Goal: Task Accomplishment & Management: Complete application form

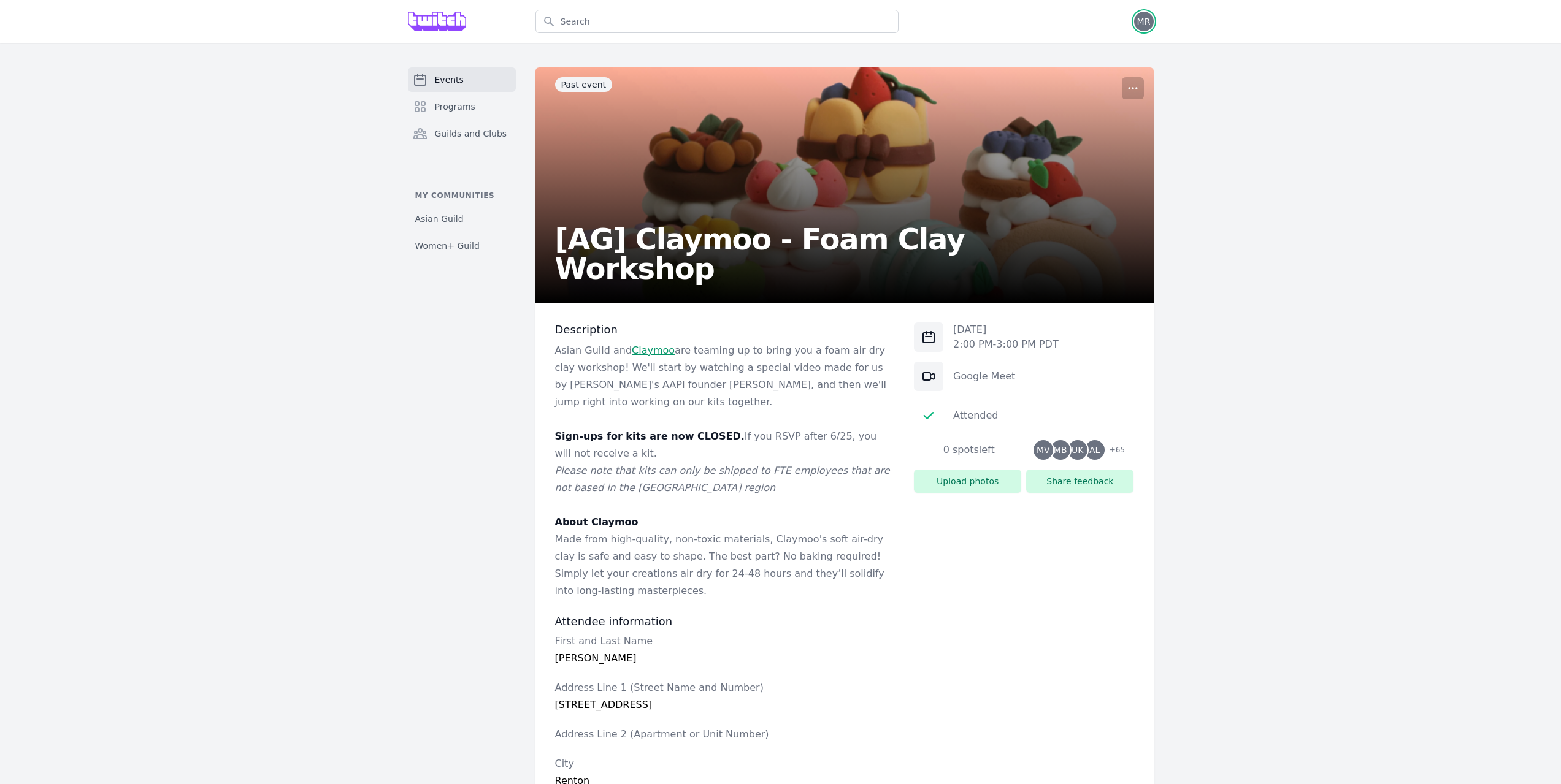
click at [1148, 21] on span "MR" at bounding box center [1145, 21] width 14 height 9
click at [1110, 56] on link "Admin" at bounding box center [1095, 49] width 118 height 22
click at [1153, 20] on span "MR" at bounding box center [1144, 21] width 20 height 20
click at [1108, 46] on link "Admin" at bounding box center [1095, 49] width 118 height 22
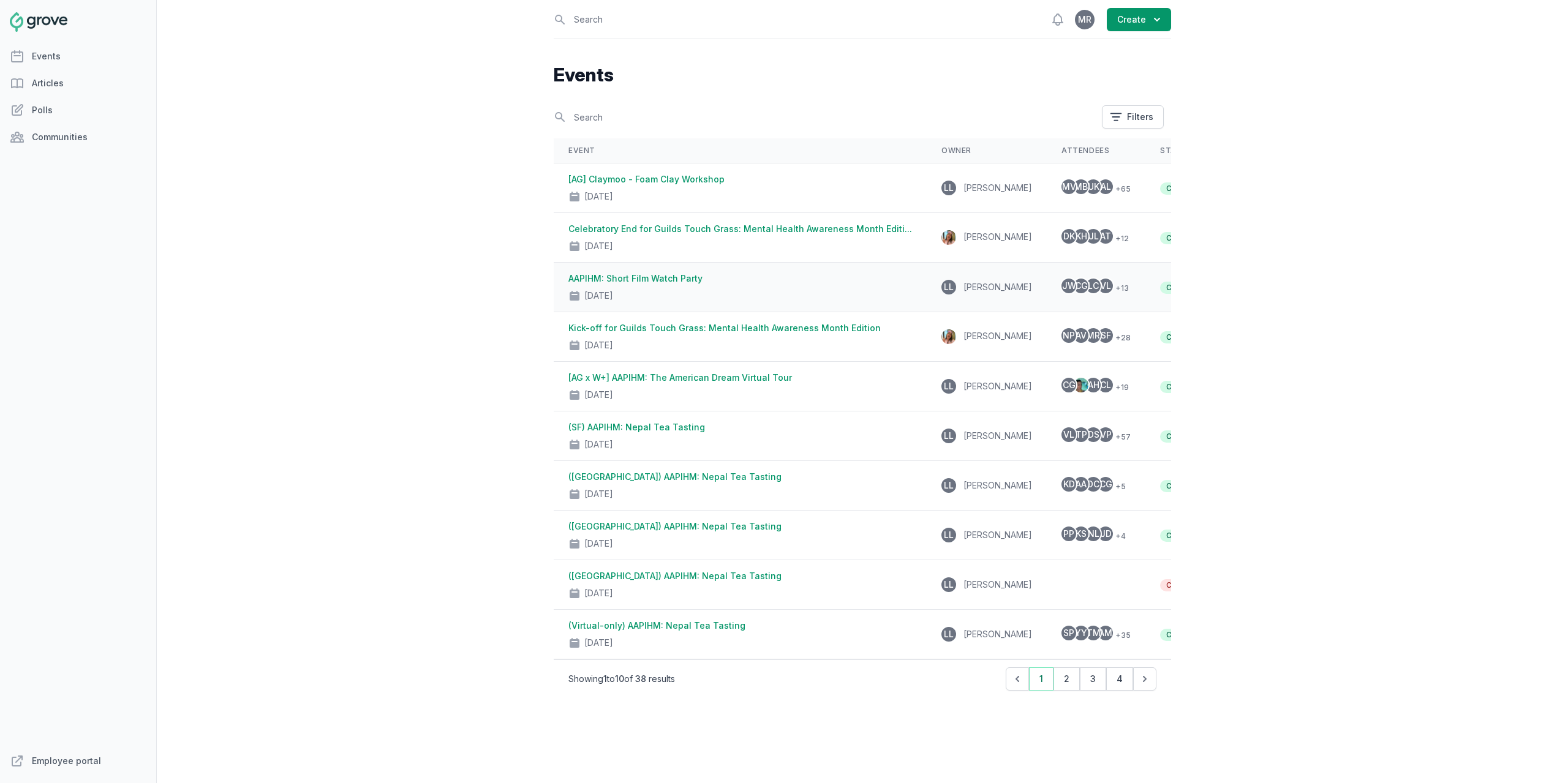
click at [668, 275] on link "AAPIHM: Short Film Watch Party" at bounding box center [636, 278] width 134 height 10
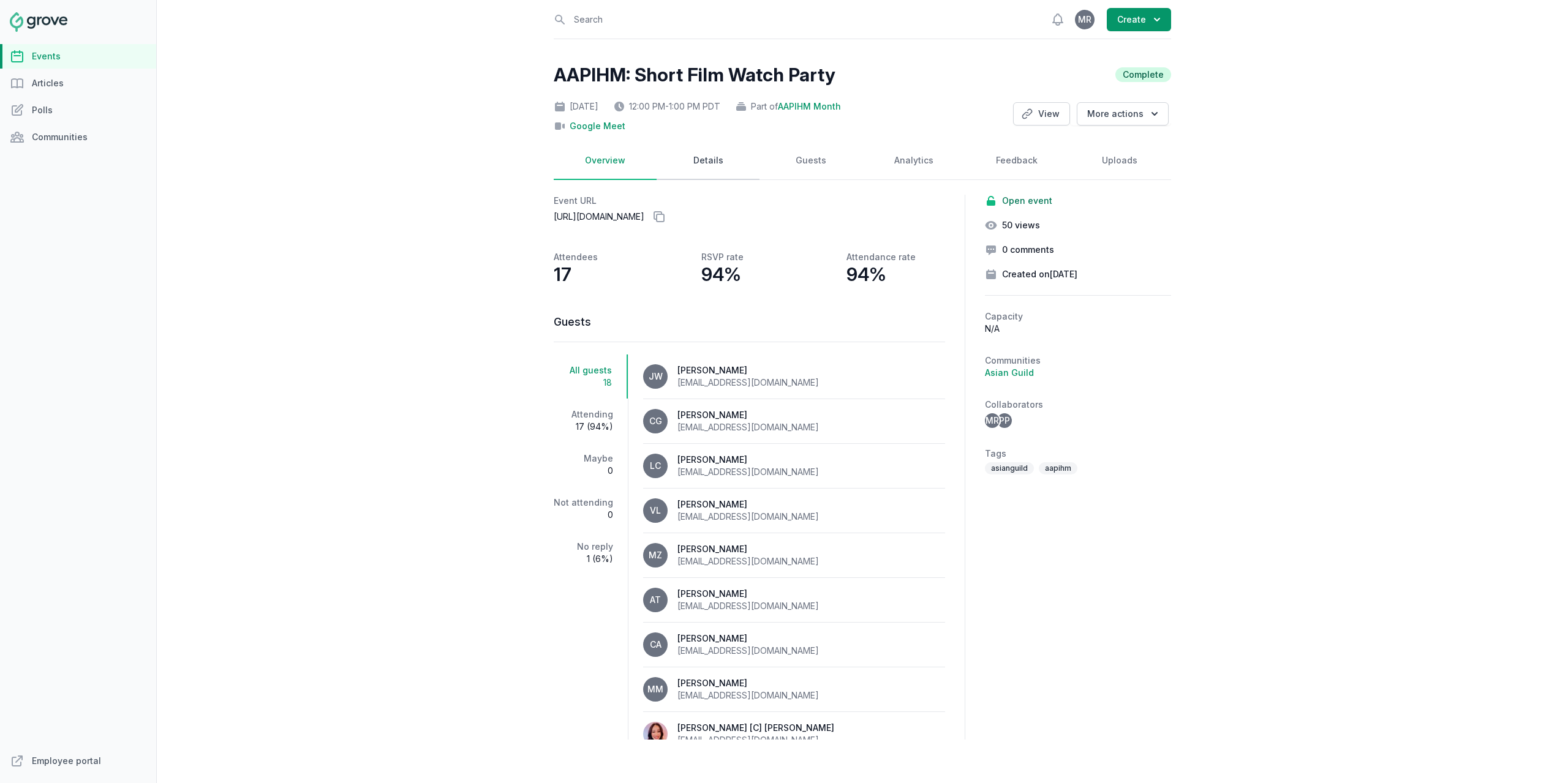
click at [704, 159] on link "Details" at bounding box center [707, 161] width 103 height 38
select select "105"
select select "virtual"
select select "12:00 PM"
select select "1:00 PM"
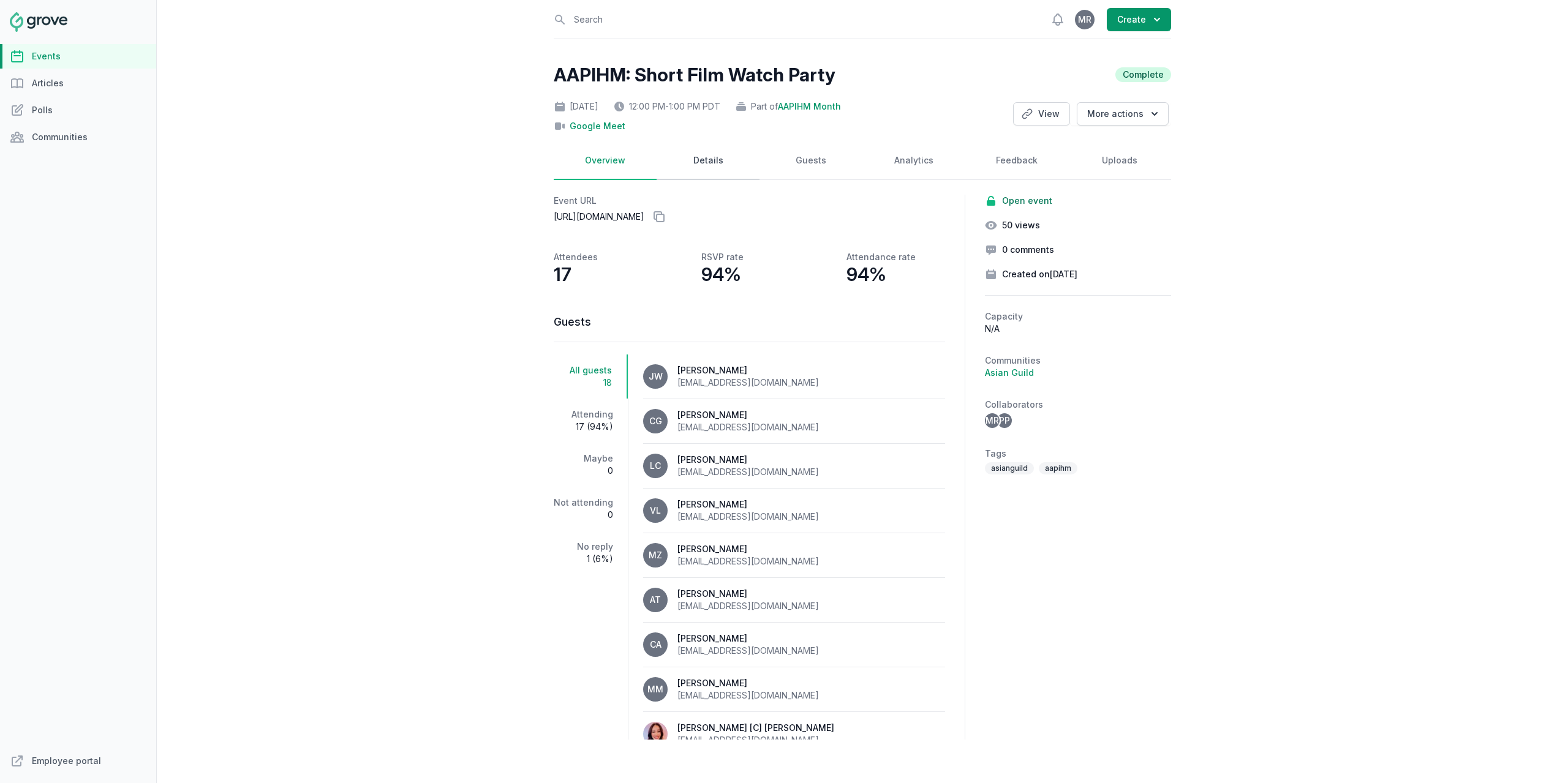
select select "89"
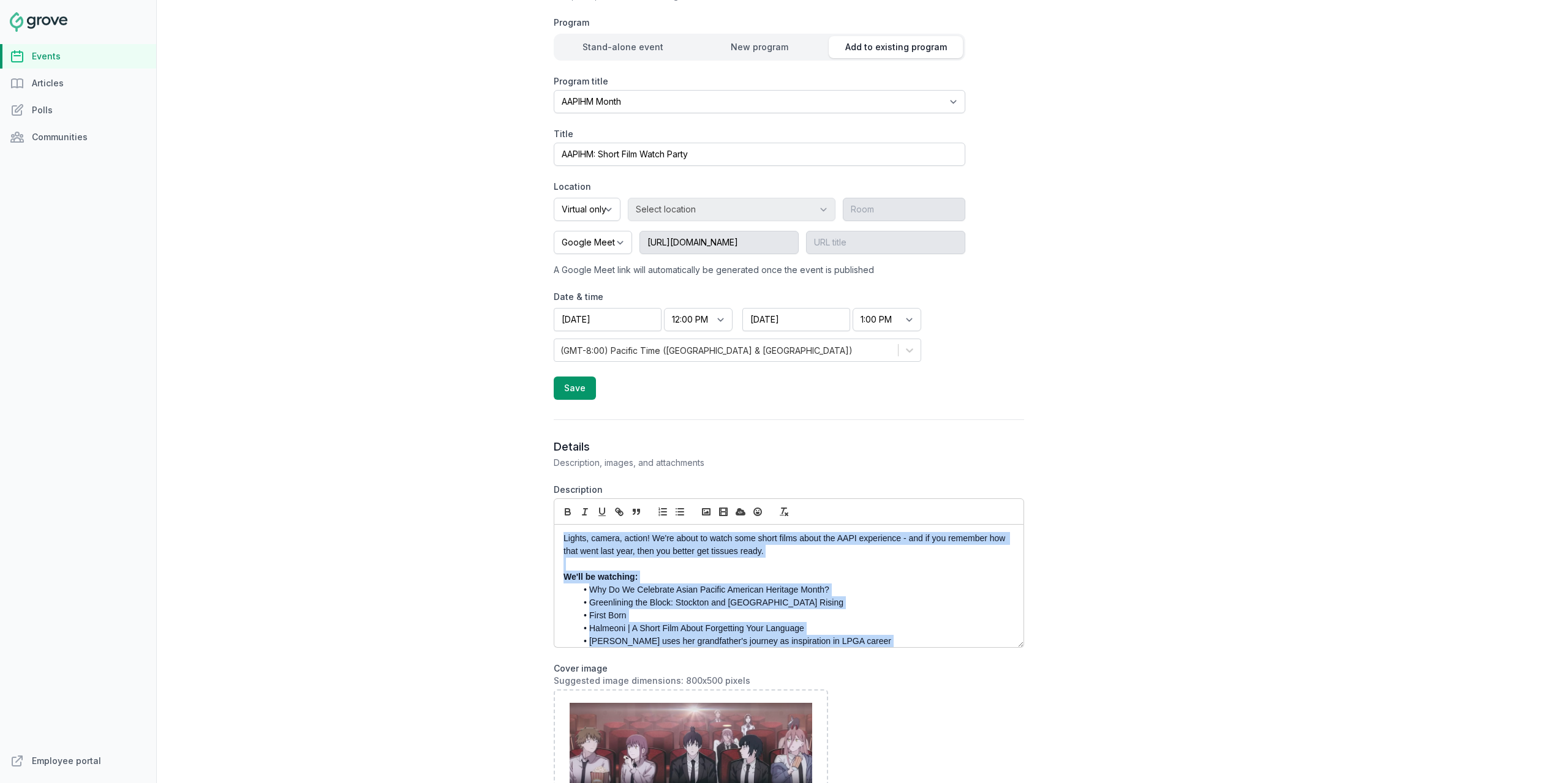
scroll to position [184, 0]
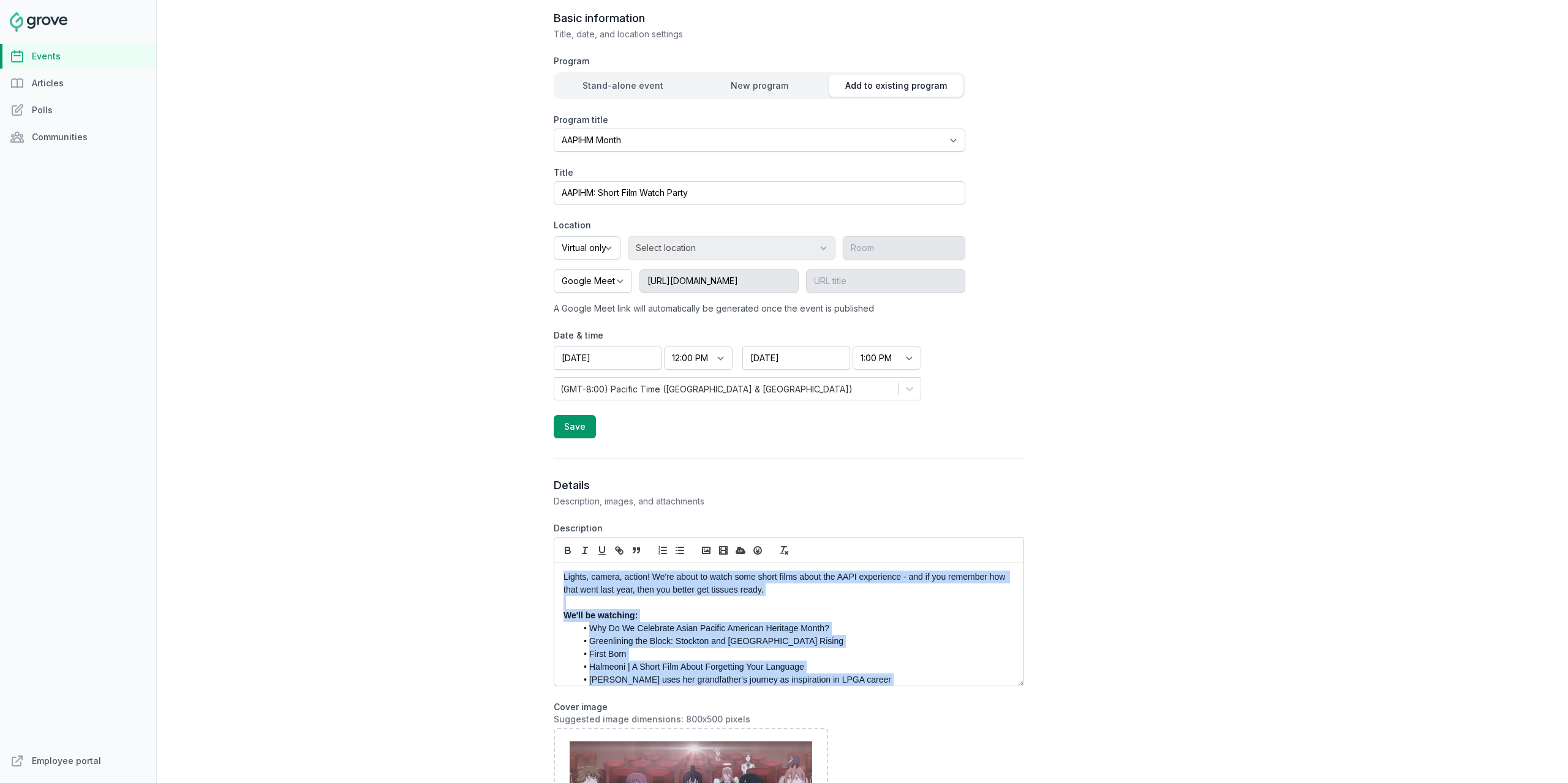
drag, startPoint x: 747, startPoint y: 557, endPoint x: 530, endPoint y: 548, distance: 217.2
click at [530, 548] on div "Open sidebar Search View notifications Open user menu MR Create AAPIHM: Short F…" at bounding box center [862, 391] width 1412 height 783
copy div "Lights, camera, action! We're about to watch some short films about the AAPI ex…"
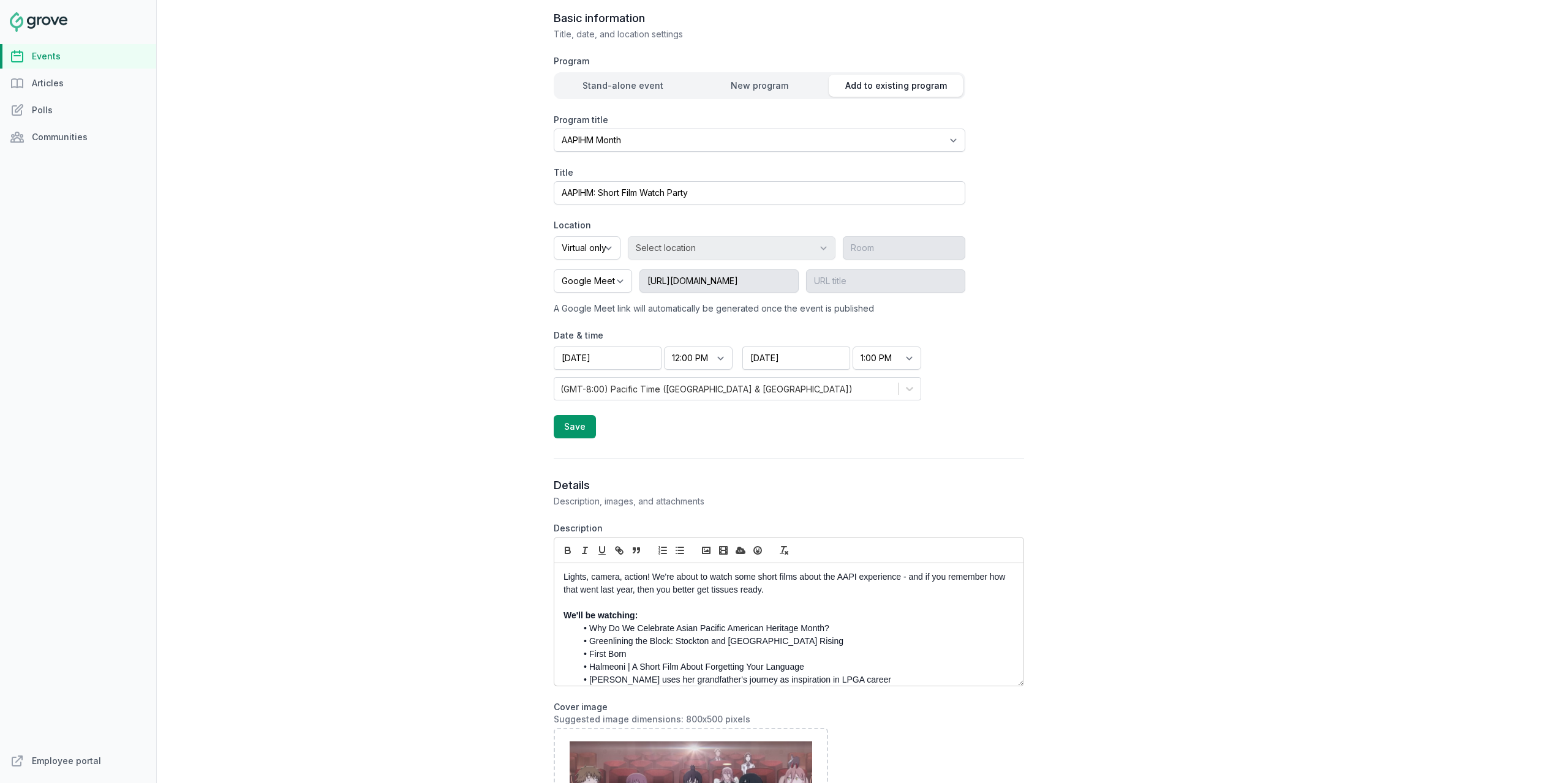
click at [1308, 196] on div "Open sidebar Search View notifications Open user menu MR Create AAPIHM: Short F…" at bounding box center [862, 391] width 1412 height 783
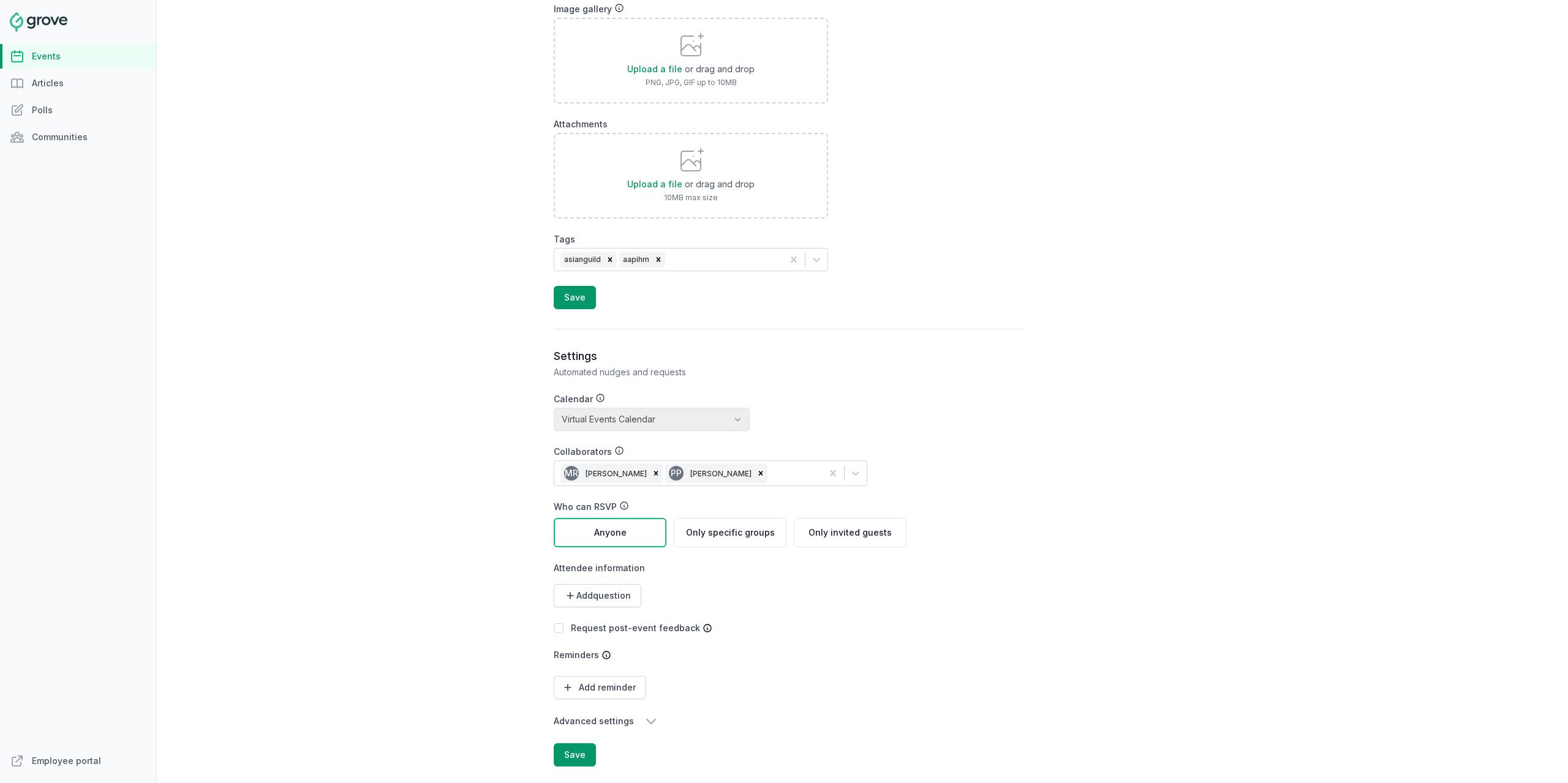
scroll to position [1179, 0]
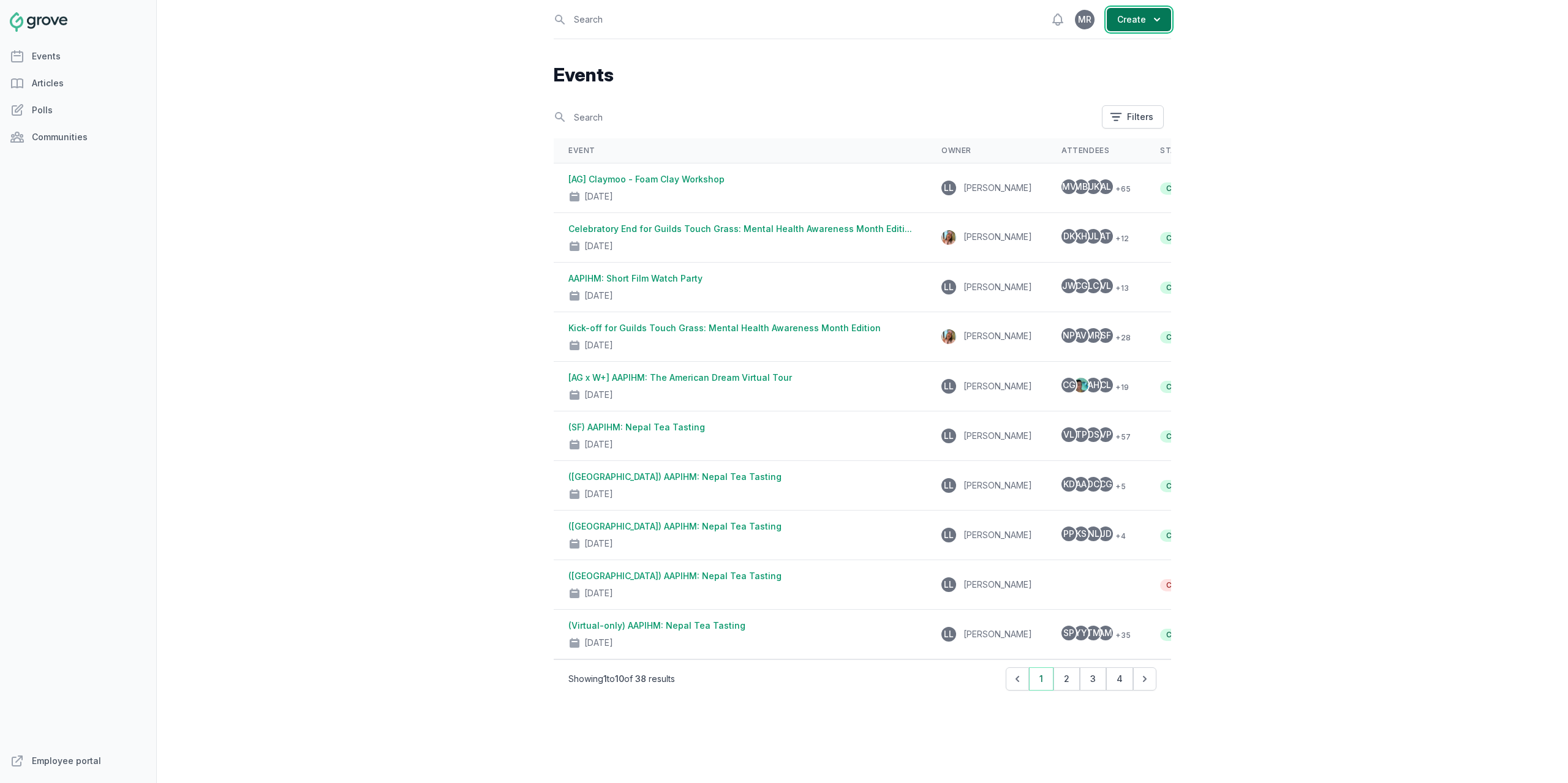
click at [1125, 23] on button "Create" at bounding box center [1139, 19] width 65 height 23
click at [1061, 52] on link "Event" at bounding box center [1102, 49] width 137 height 22
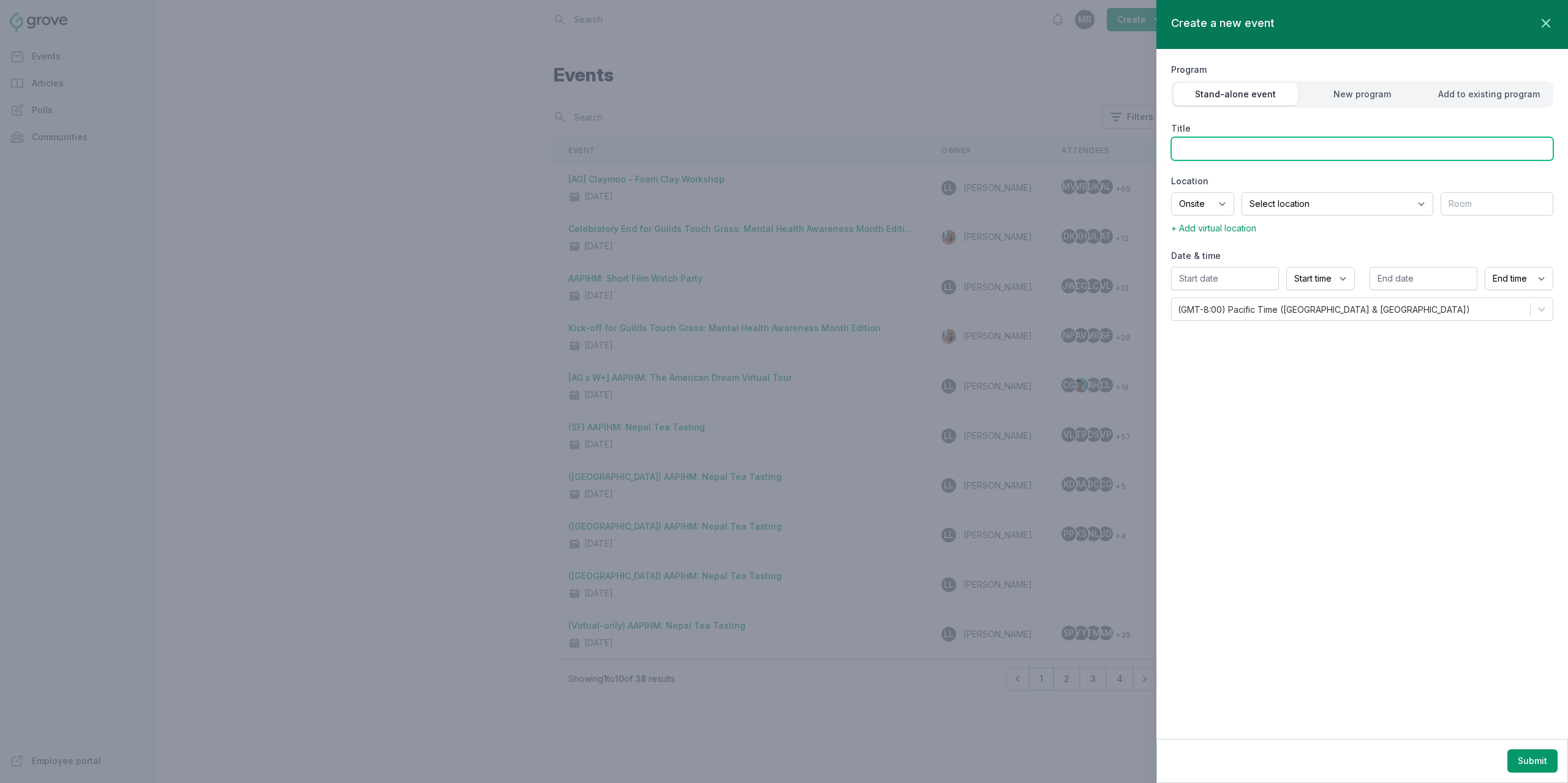
click at [1193, 146] on input "Title" at bounding box center [1362, 148] width 383 height 23
type input "Watch and Work: KPop Demon Hunters"
click at [1224, 200] on select "Onsite Offsite Virtual only" at bounding box center [1202, 203] width 63 height 23
select select "virtual"
click at [1171, 192] on select "Onsite Offsite Virtual only" at bounding box center [1202, 203] width 63 height 23
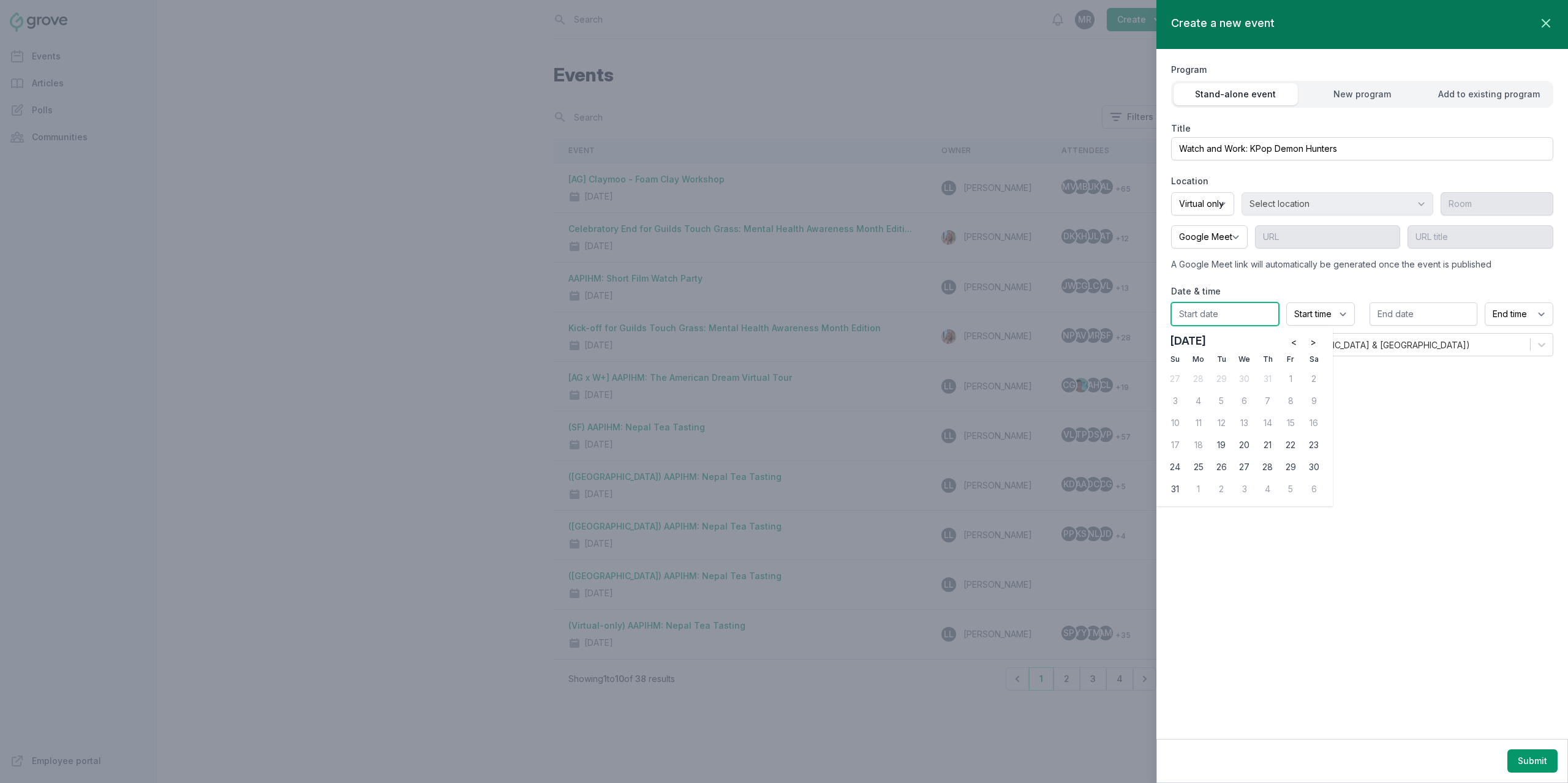
click at [1258, 315] on input "text" at bounding box center [1224, 314] width 108 height 23
click at [1294, 462] on div "29" at bounding box center [1290, 467] width 20 height 20
type input "08/29/2025"
click at [1338, 312] on select "Start time 12:00 AM 12:15 AM 12:30 AM 12:45 AM 1:00 AM 1:15 AM 1:30 AM 1:45 AM …" at bounding box center [1321, 314] width 69 height 23
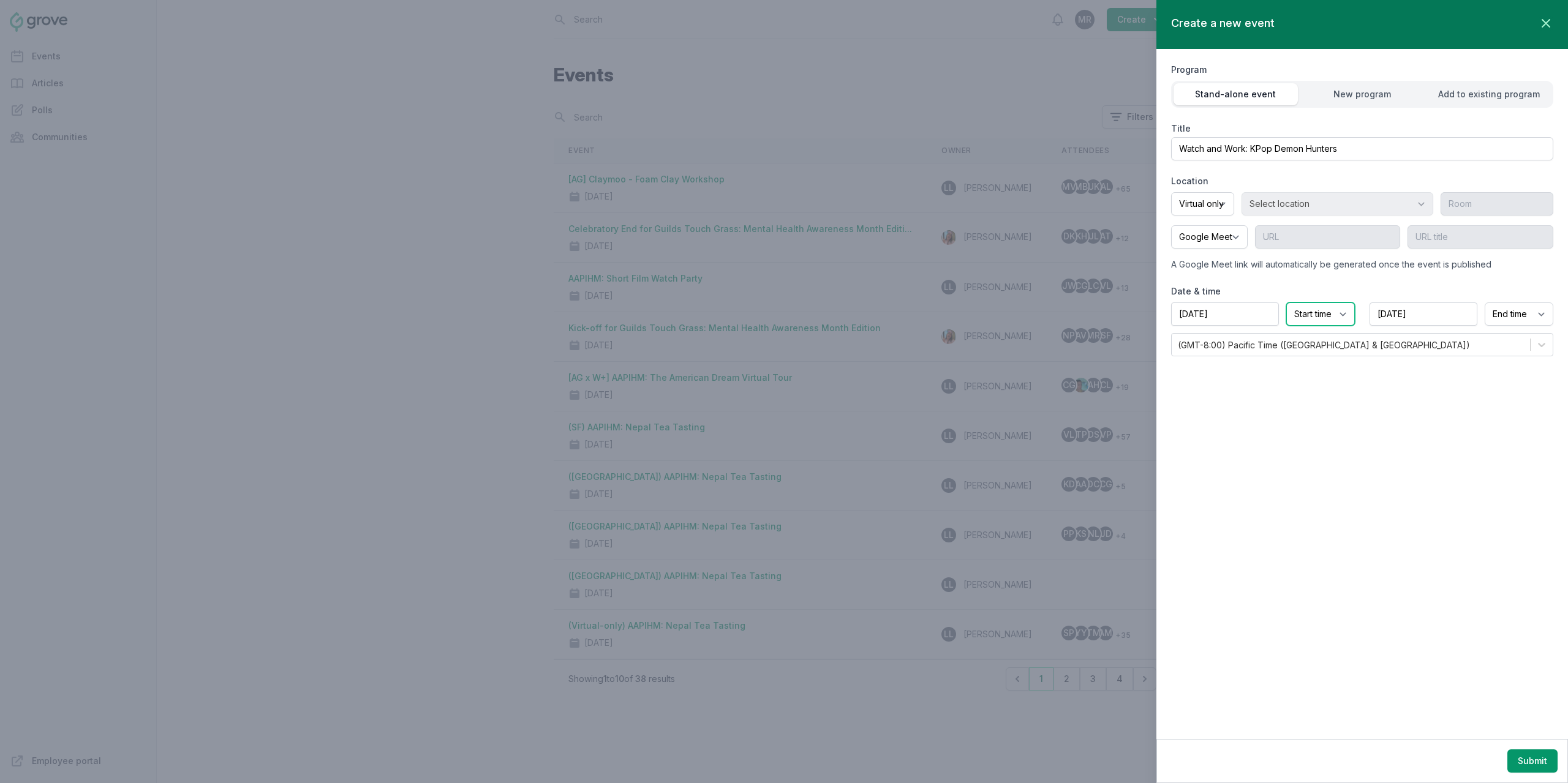
select select "12:00 PM"
click at [1287, 303] on select "Start time 12:00 AM 12:15 AM 12:30 AM 12:45 AM 1:00 AM 1:15 AM 1:30 AM 1:45 AM …" at bounding box center [1321, 314] width 69 height 23
click at [1508, 315] on select "End time 12:00 AM 12:15 AM 12:30 AM 12:45 AM 1:00 AM 1:15 AM 1:30 AM 1:45 AM 2:…" at bounding box center [1519, 314] width 69 height 23
select select "1:30 PM"
click at [1485, 303] on select "End time 12:00 AM 12:15 AM 12:30 AM 12:45 AM 1:00 AM 1:15 AM 1:30 AM 1:45 AM 2:…" at bounding box center [1519, 314] width 69 height 23
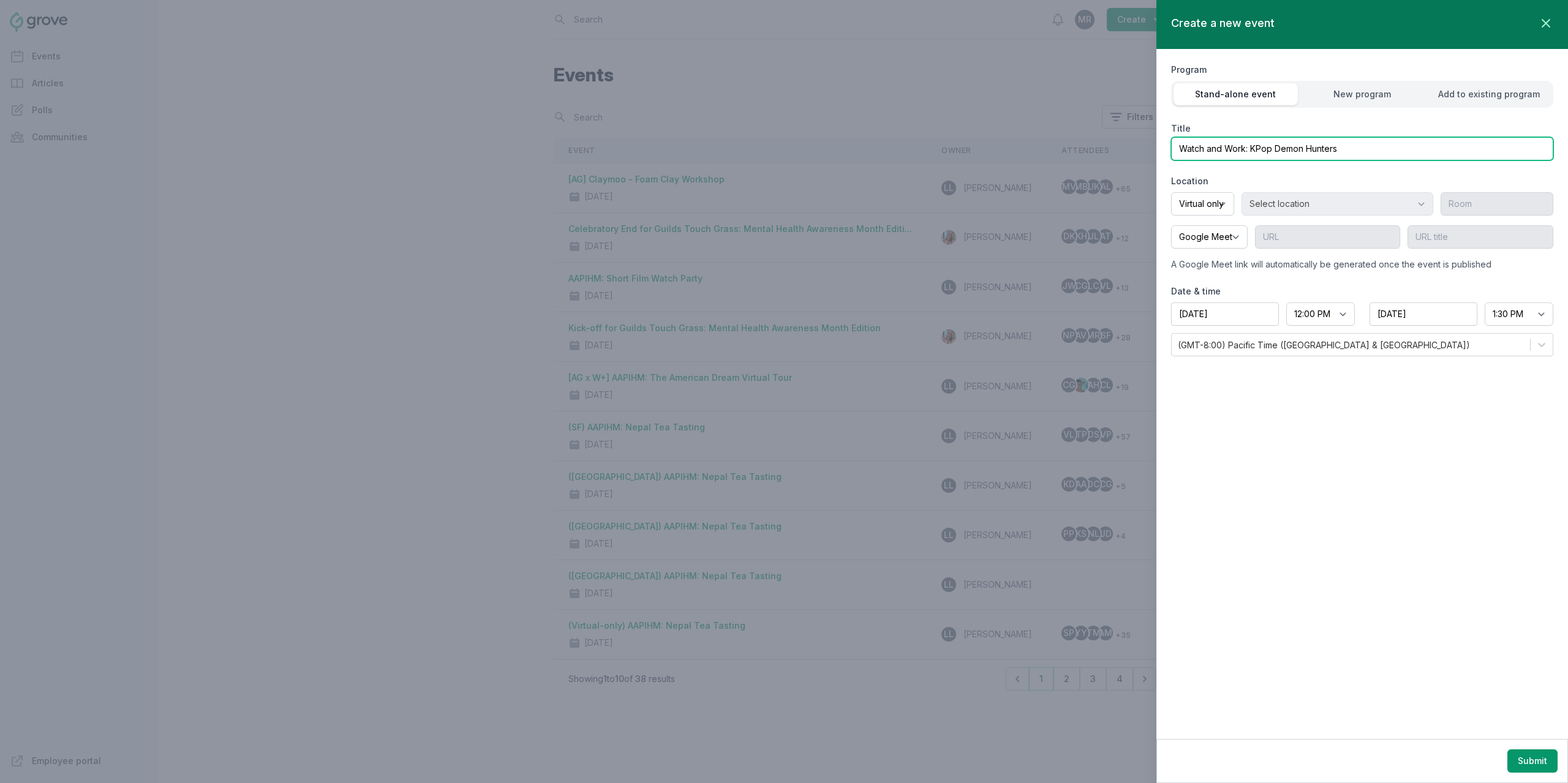
click at [1173, 149] on input "Watch and Work: KPop Demon Hunters" at bounding box center [1362, 148] width 383 height 23
click at [1201, 148] on input "[AG + W+] Watch and Work: KPop Demon Hunters" at bounding box center [1362, 148] width 383 height 23
click at [1201, 145] on input "[AG & W+] Watch and Work: KPop Demon Hunters" at bounding box center [1362, 148] width 383 height 23
type input "[AG x W+] Watch and Work: KPop Demon Hunters"
click at [1525, 758] on button "Submit" at bounding box center [1532, 761] width 50 height 23
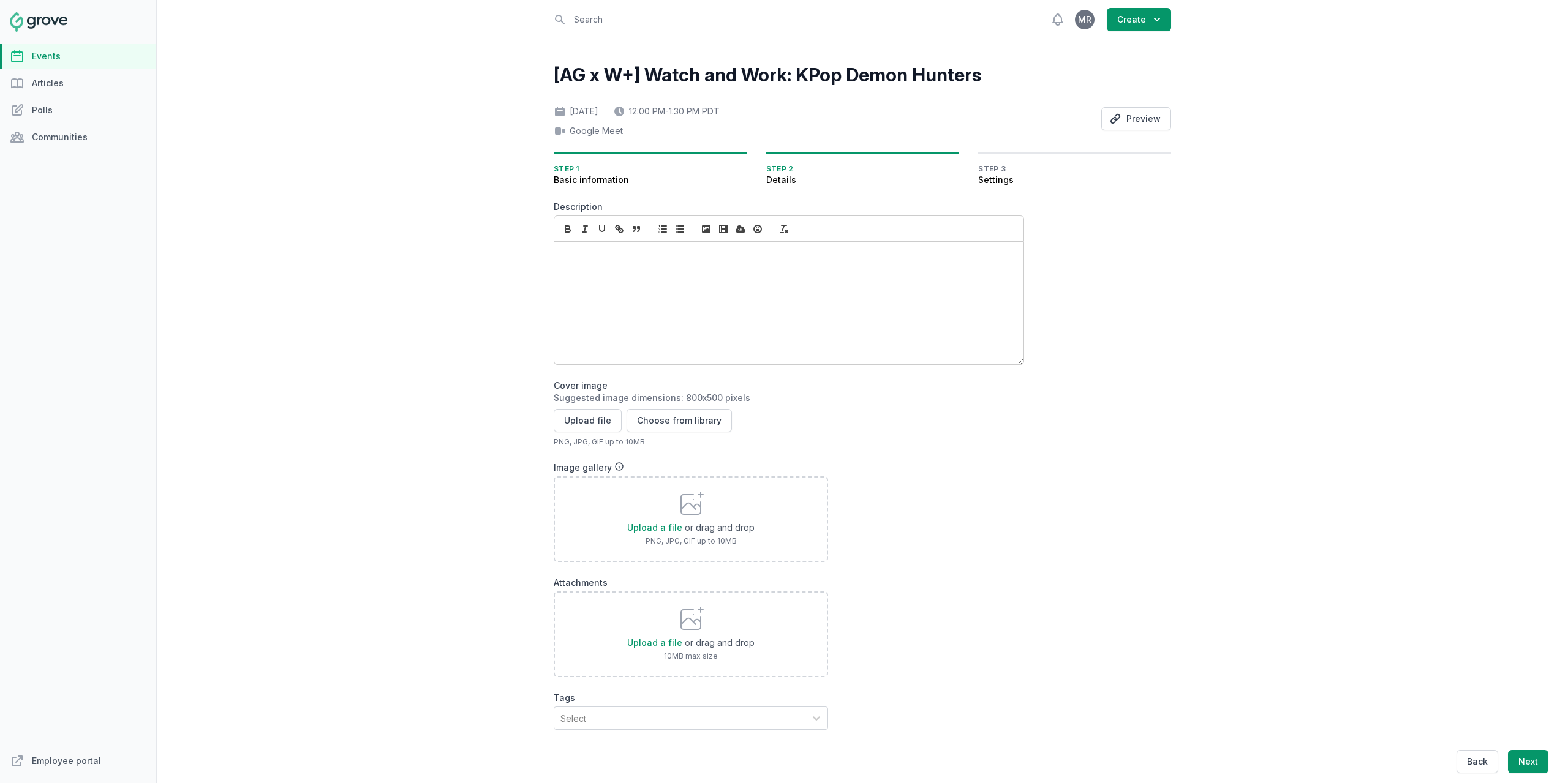
click at [610, 266] on div at bounding box center [789, 304] width 469 height 122
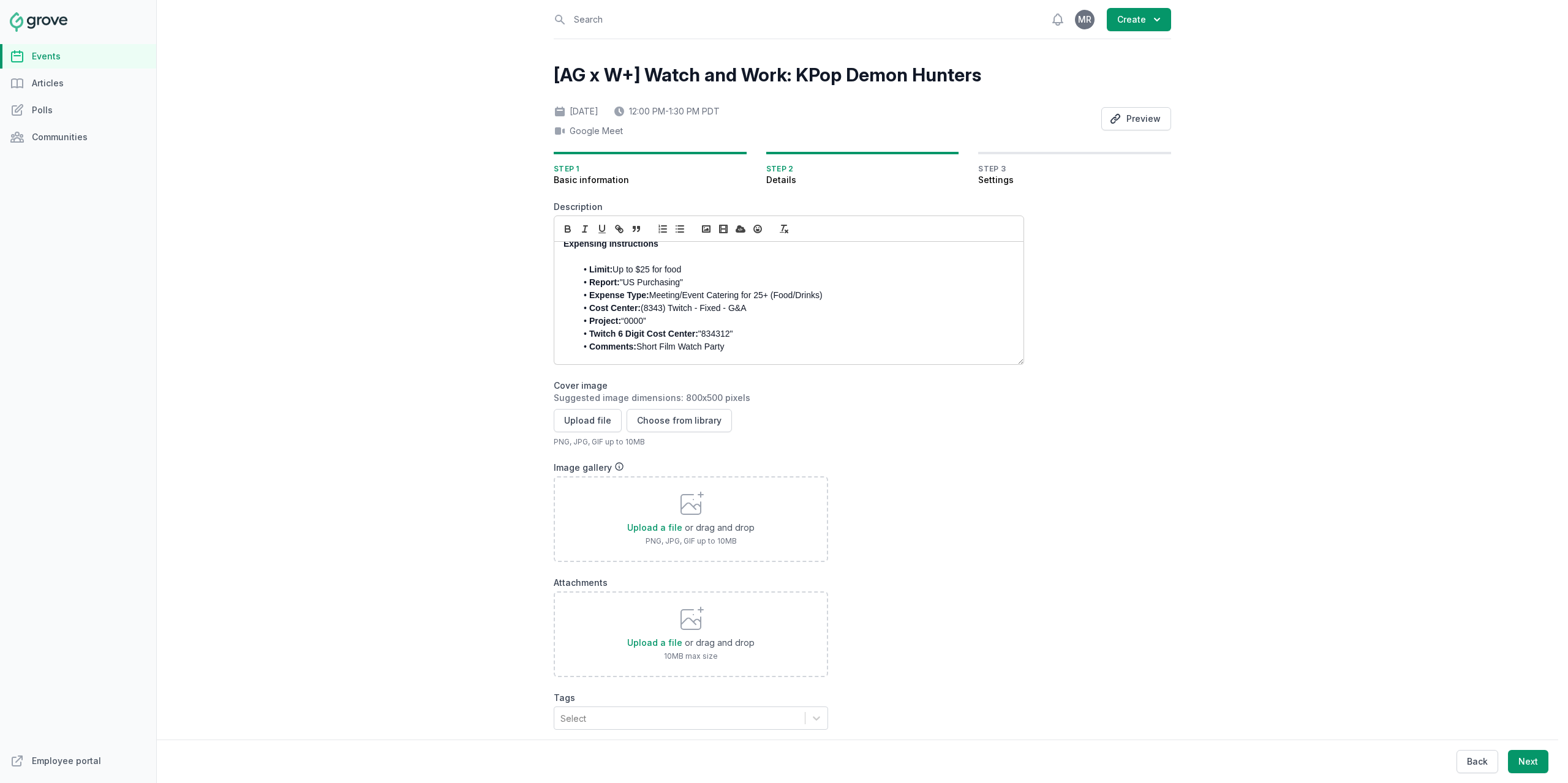
click at [589, 264] on strong "Limit:" at bounding box center [600, 270] width 23 height 10
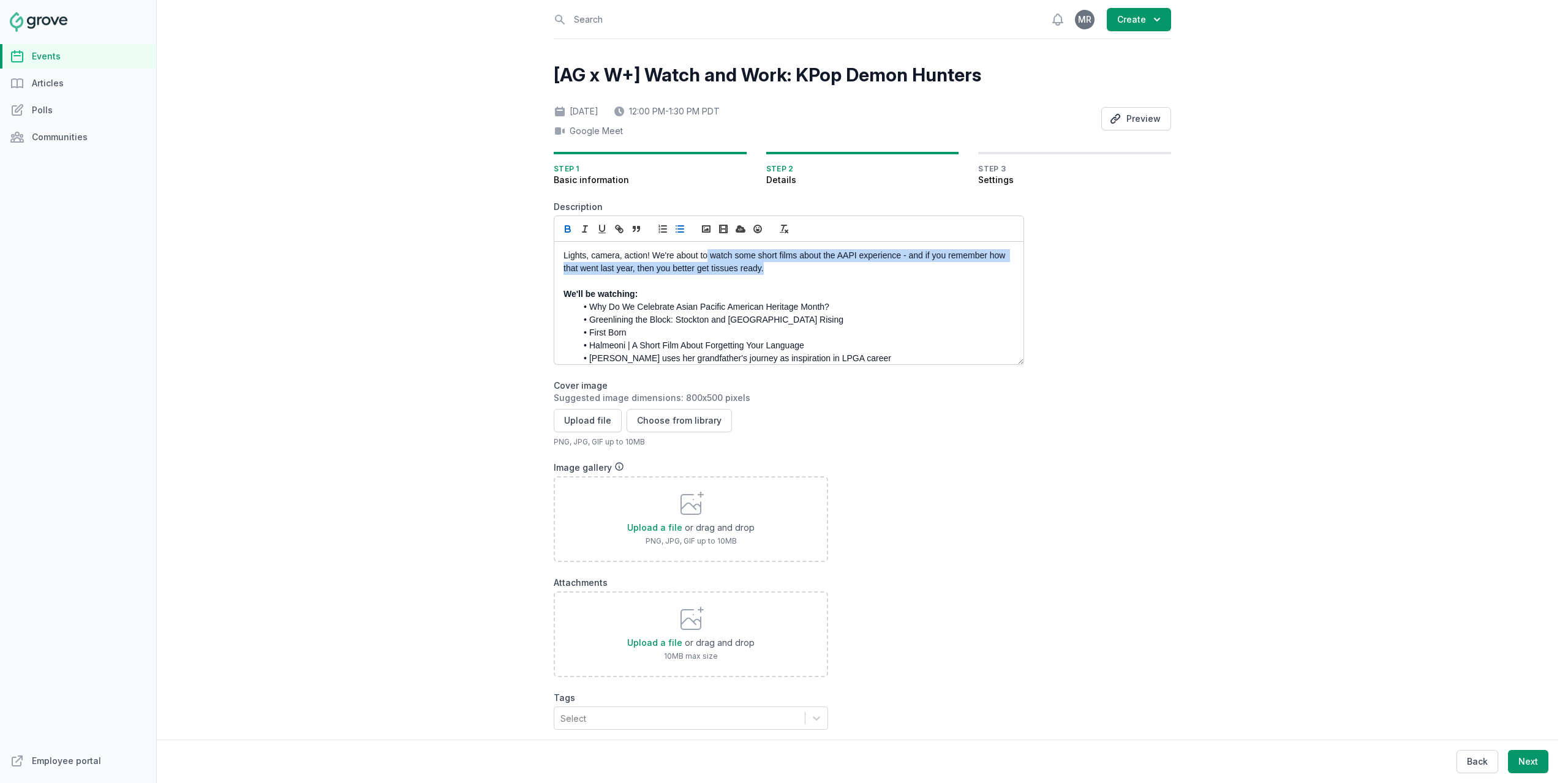
drag, startPoint x: 779, startPoint y: 264, endPoint x: 702, endPoint y: 257, distance: 77.3
click at [702, 257] on p "Lights, camera, action! We're about to watch some short films about the AAPI ex…" at bounding box center [786, 262] width 444 height 26
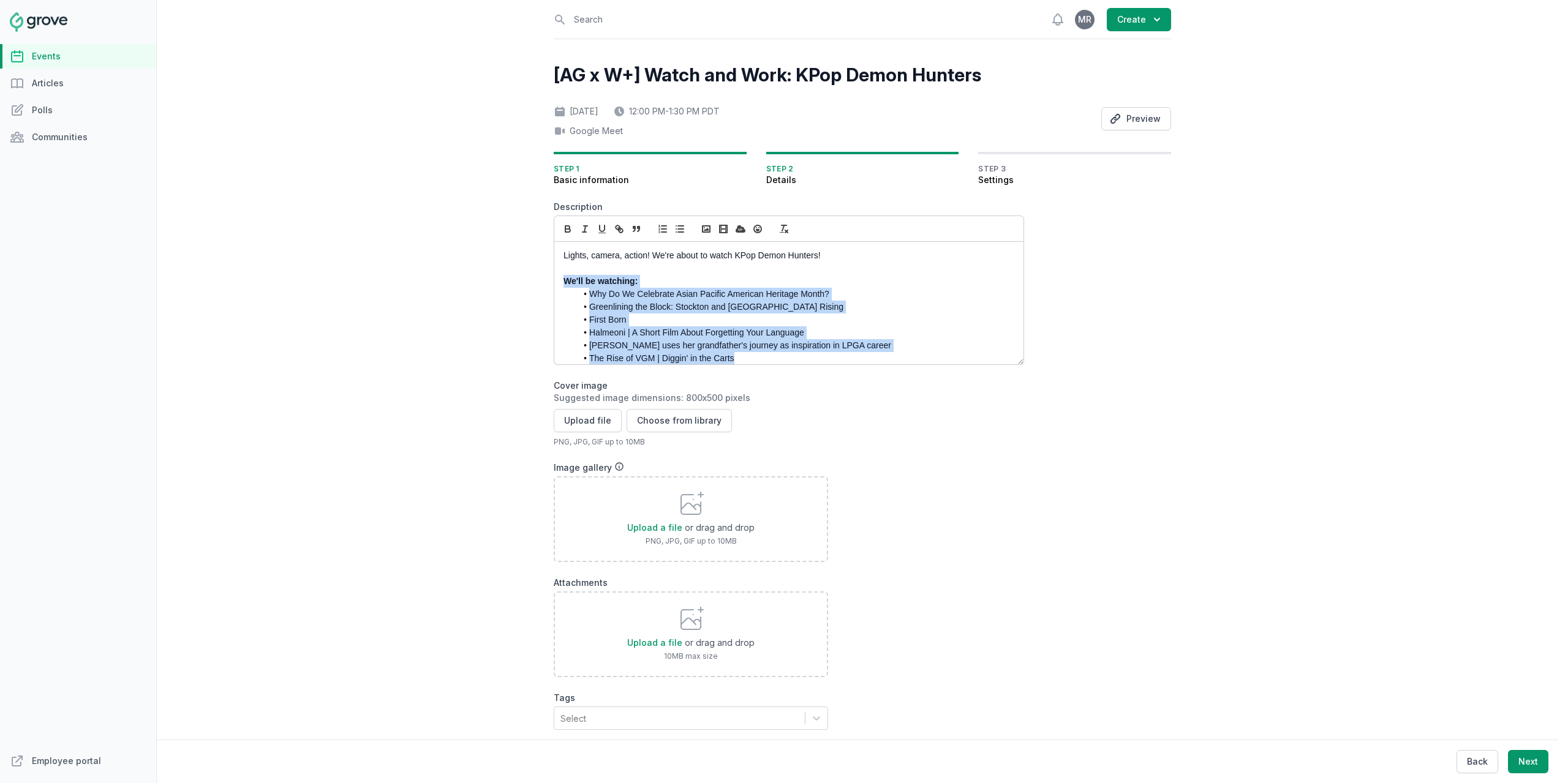
drag, startPoint x: 768, startPoint y: 298, endPoint x: 550, endPoint y: 281, distance: 218.7
click at [554, 281] on div "Lights, camera, action! We're about to watch KPop Demon Hunters! We'll be watch…" at bounding box center [789, 304] width 469 height 122
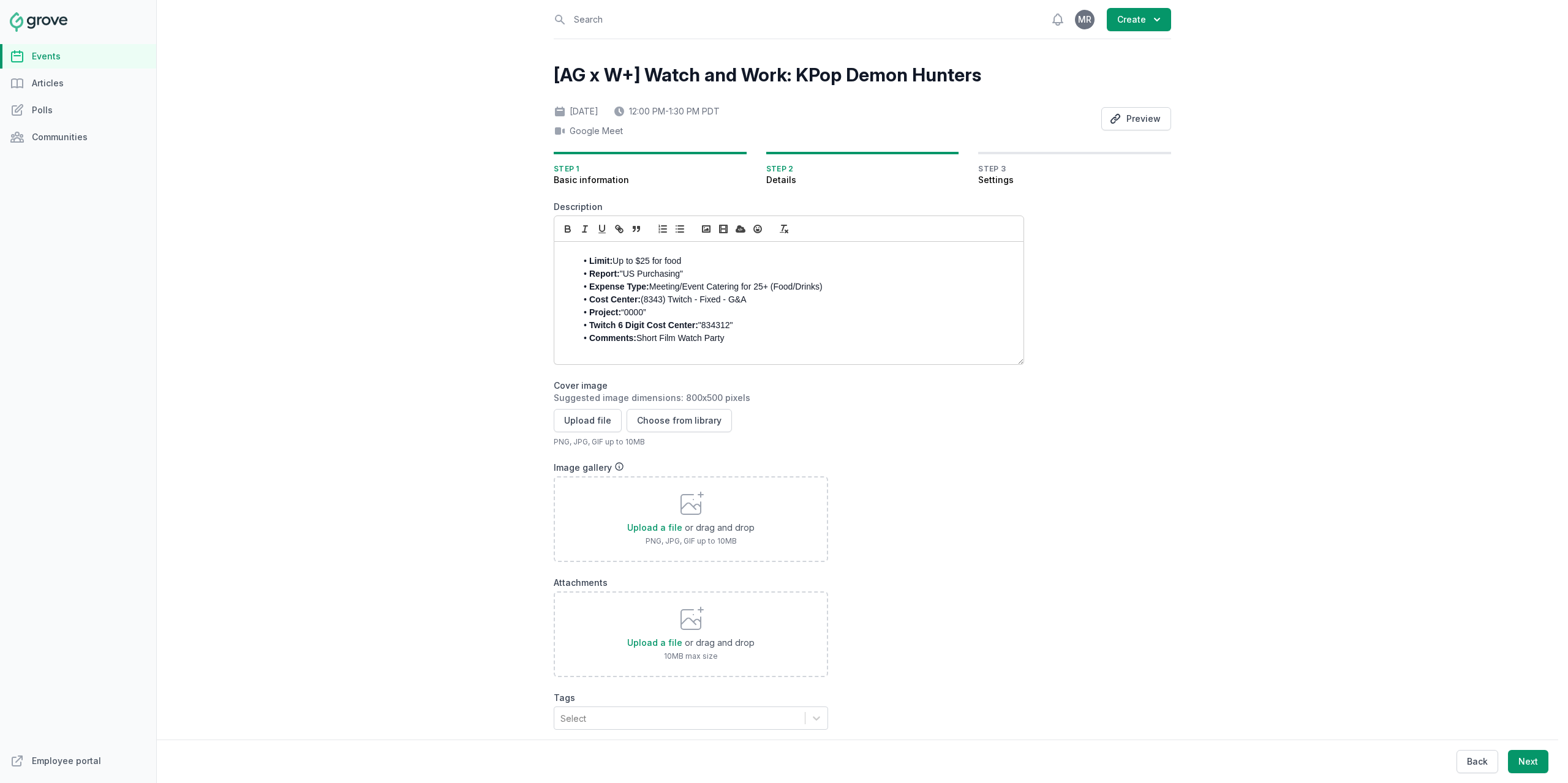
scroll to position [72, 0]
click at [651, 529] on span "Upload a file" at bounding box center [655, 528] width 55 height 10
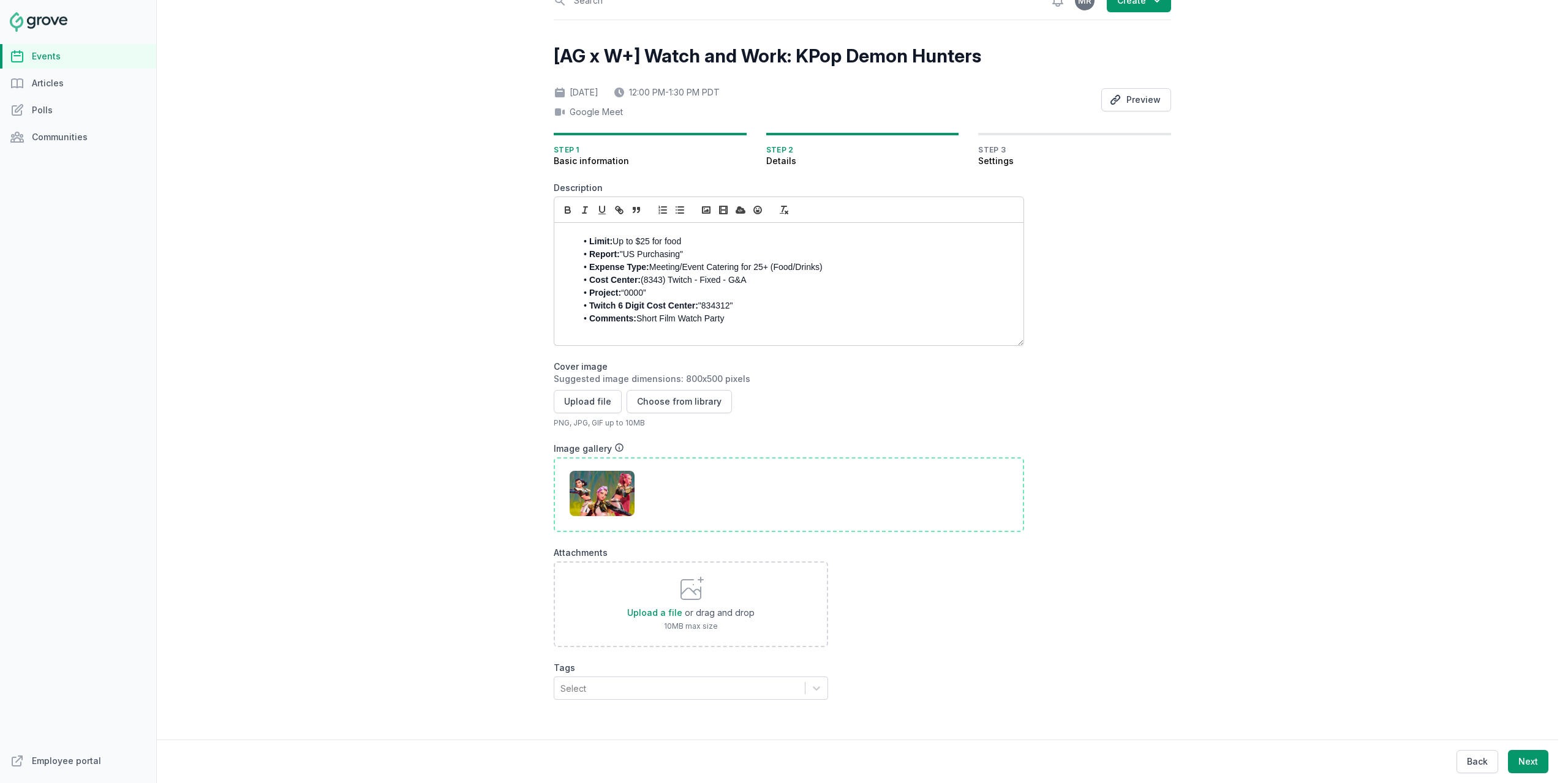
scroll to position [28, 0]
click at [810, 683] on icon at bounding box center [816, 689] width 12 height 12
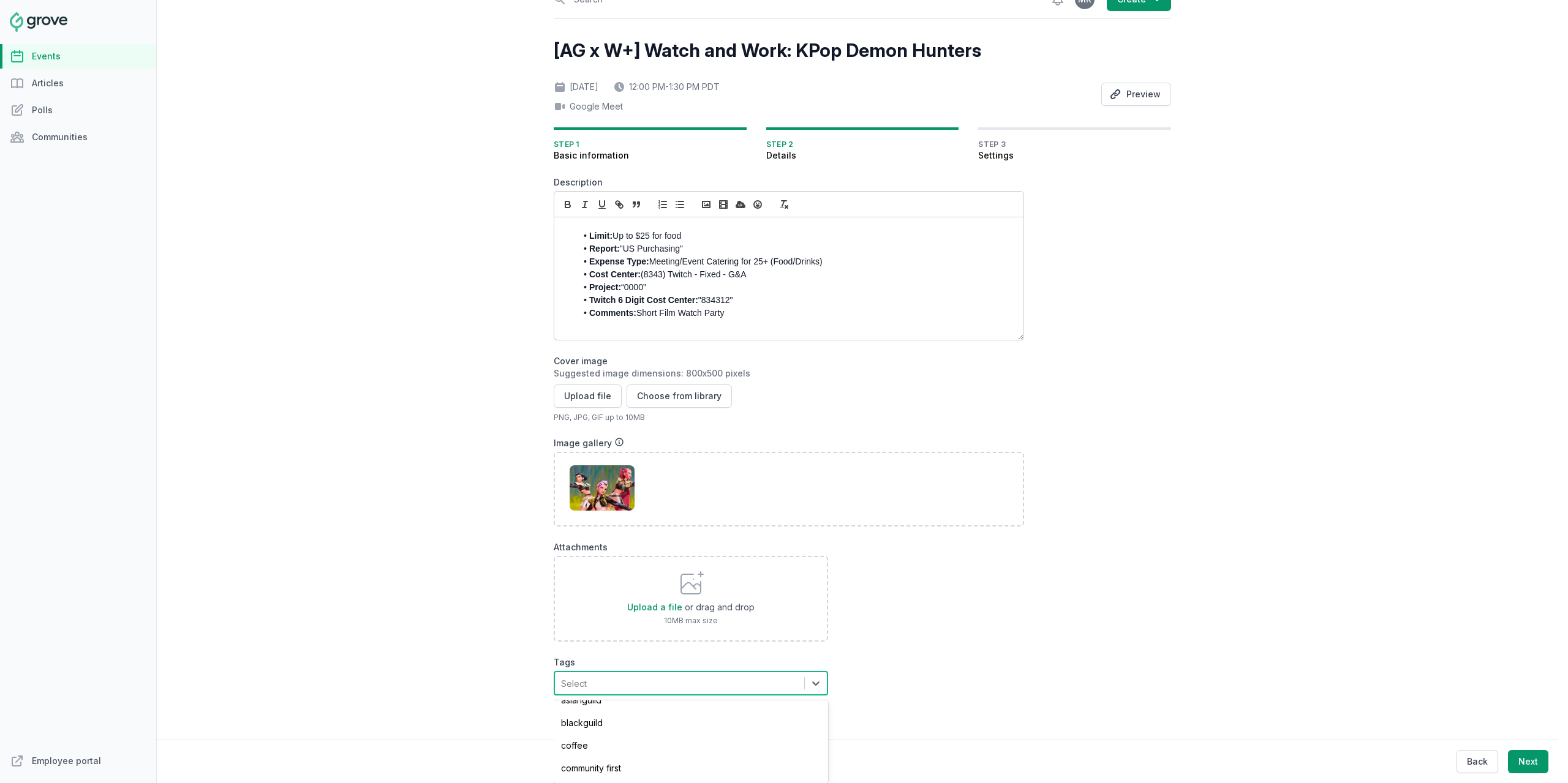
scroll to position [61, 0]
click at [633, 699] on div "asianguild" at bounding box center [690, 698] width 275 height 23
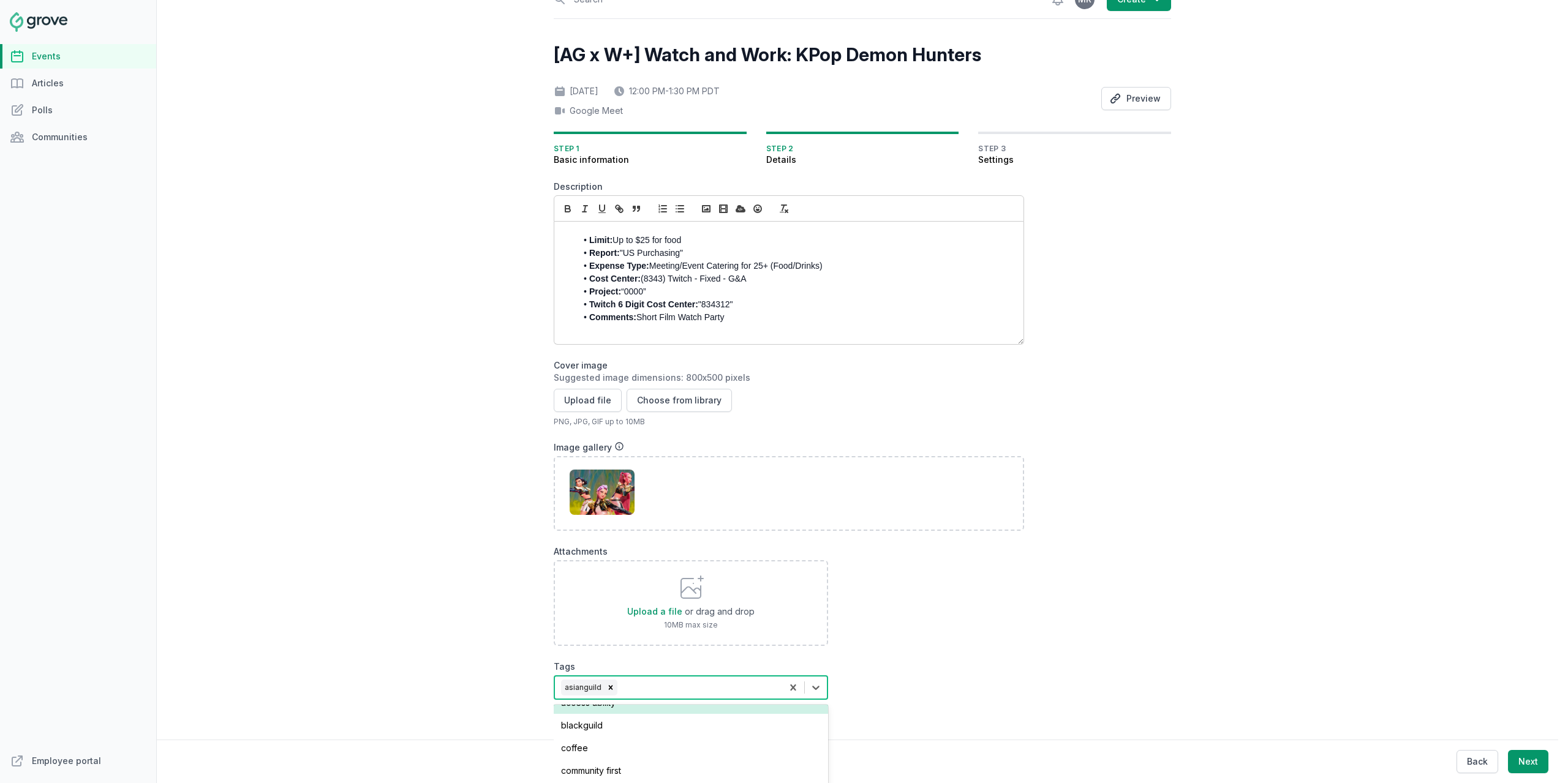
click at [935, 647] on form "Description Lights, camera, action! We're about to watch KPop Demon Hunters! Co…" at bounding box center [788, 451] width 470 height 539
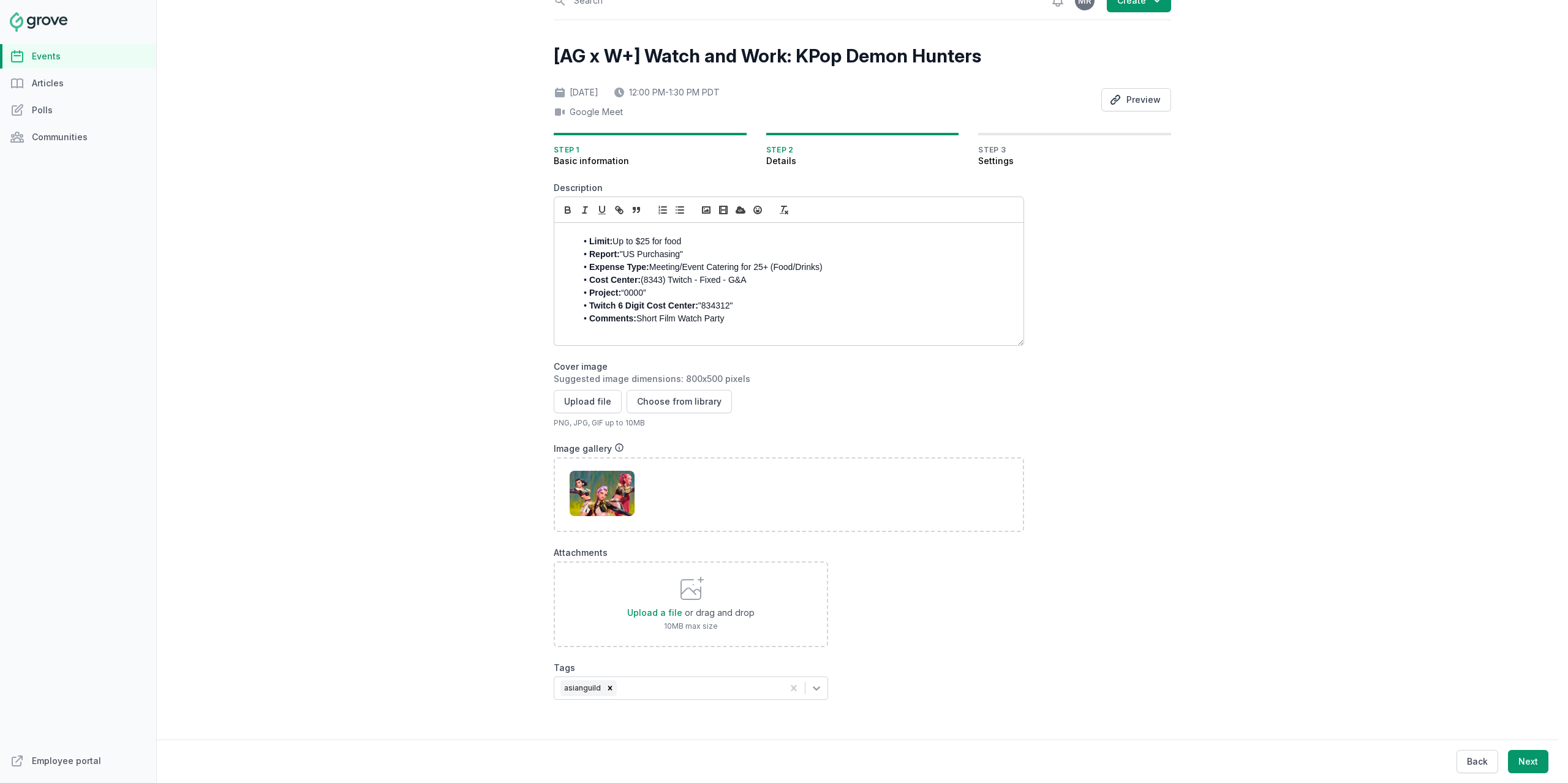
drag, startPoint x: 823, startPoint y: 683, endPoint x: 815, endPoint y: 680, distance: 8.5
click at [822, 683] on div "asianguild" at bounding box center [690, 688] width 275 height 23
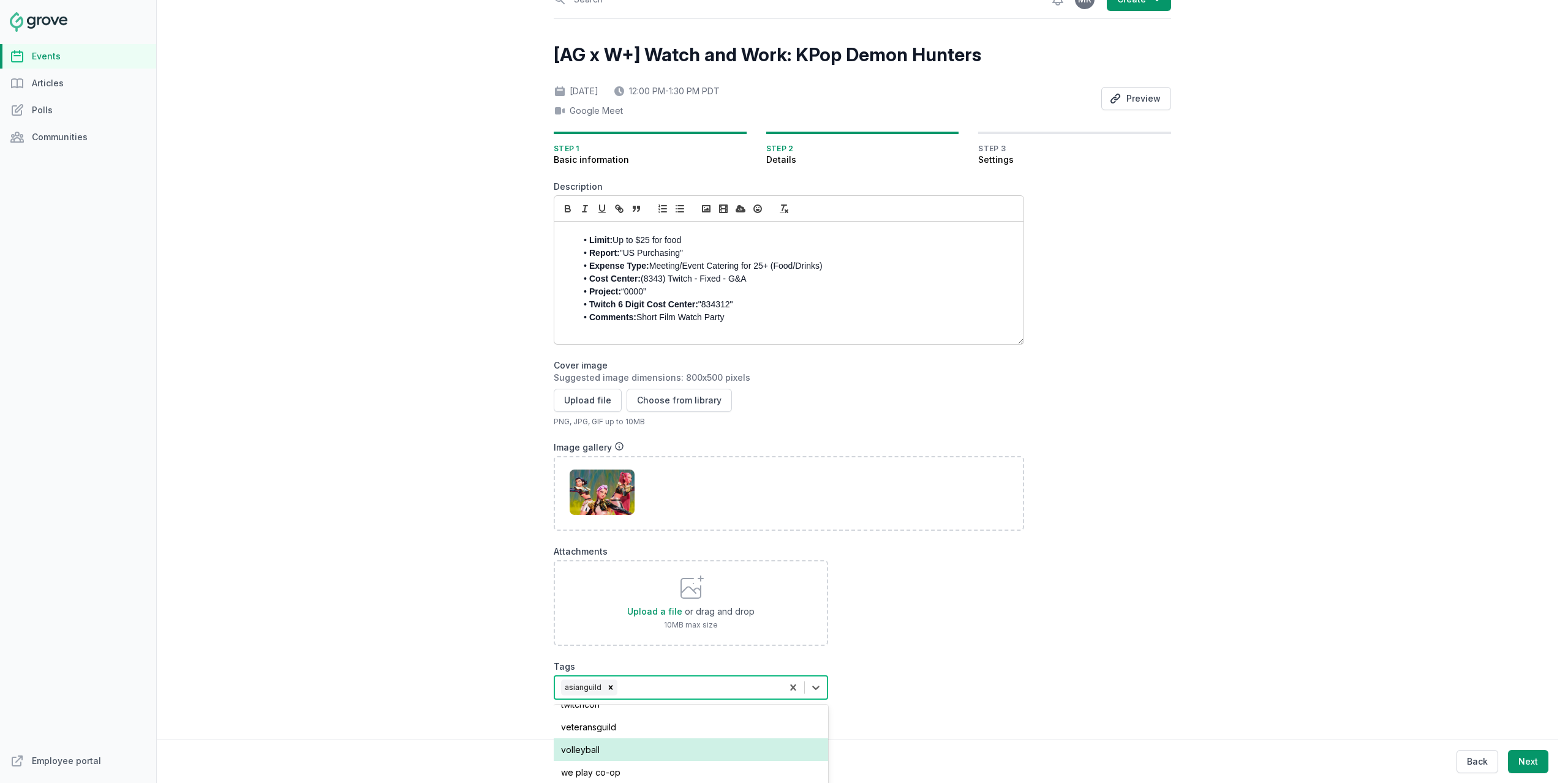
scroll to position [512, 0]
click at [647, 765] on div "women+" at bounding box center [690, 774] width 275 height 23
click at [915, 634] on div "Upload a file or drag and drop 10MB max size" at bounding box center [788, 603] width 470 height 86
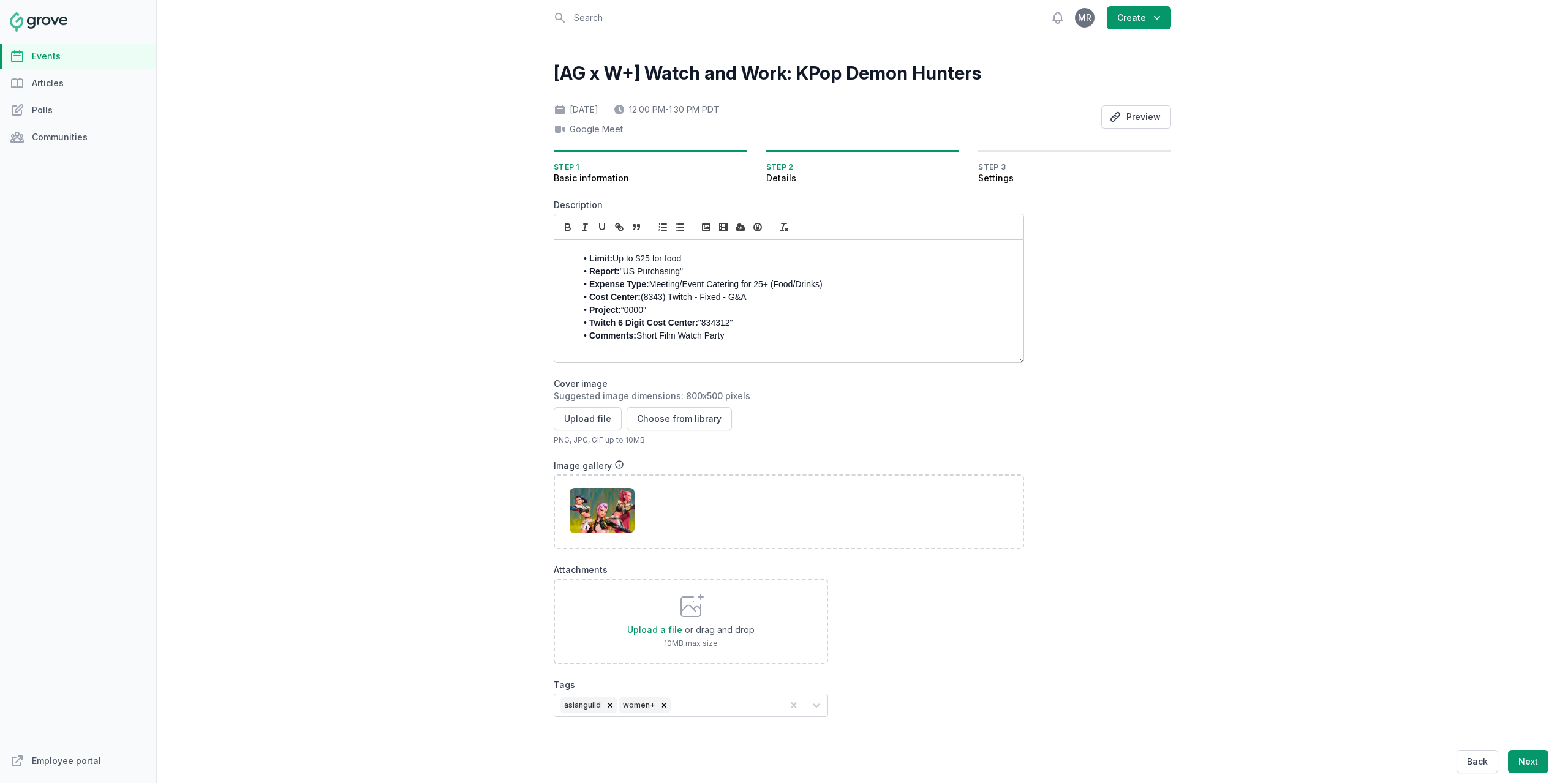
scroll to position [0, 0]
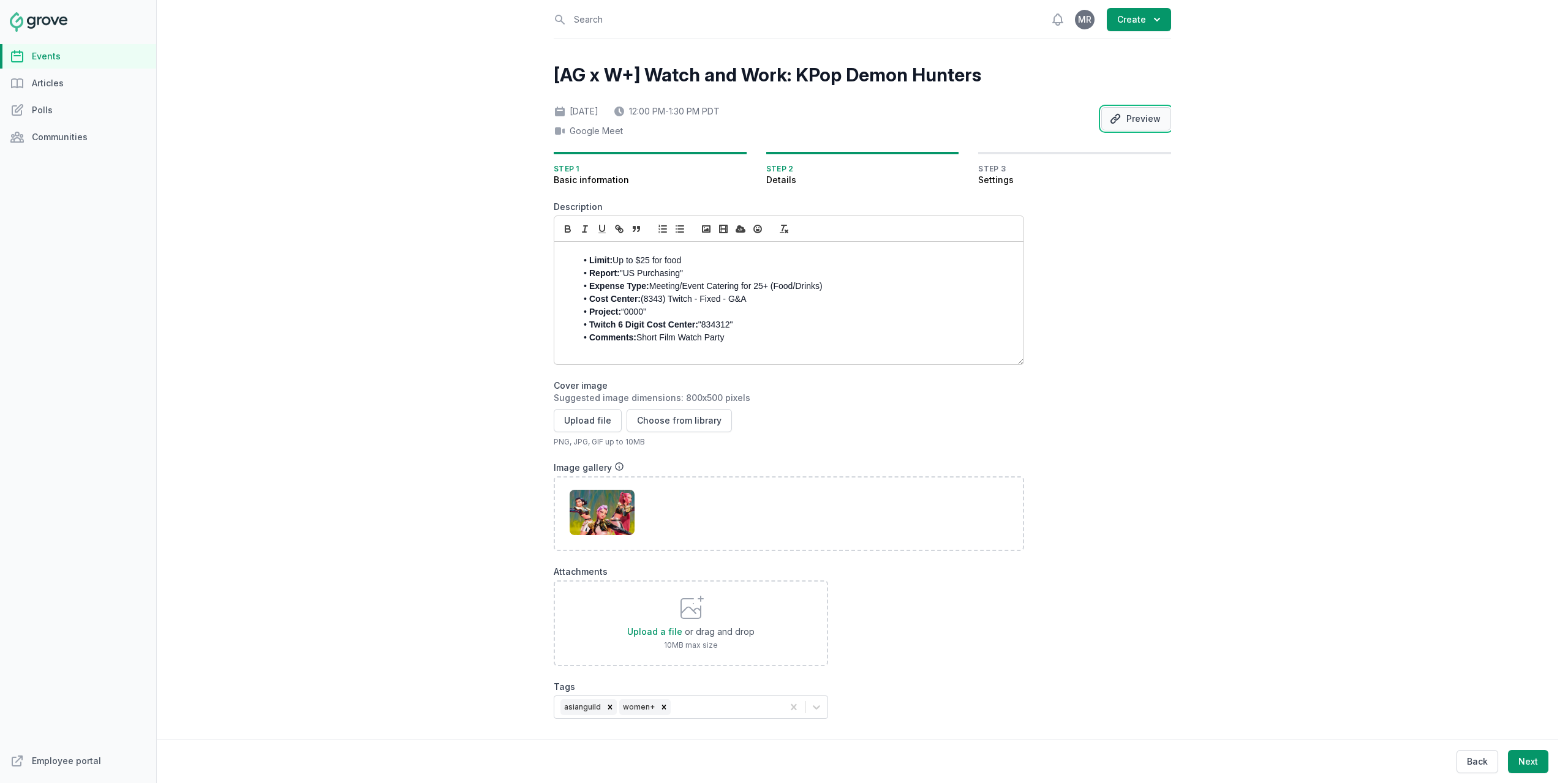
click at [1132, 125] on button "Preview" at bounding box center [1136, 118] width 70 height 23
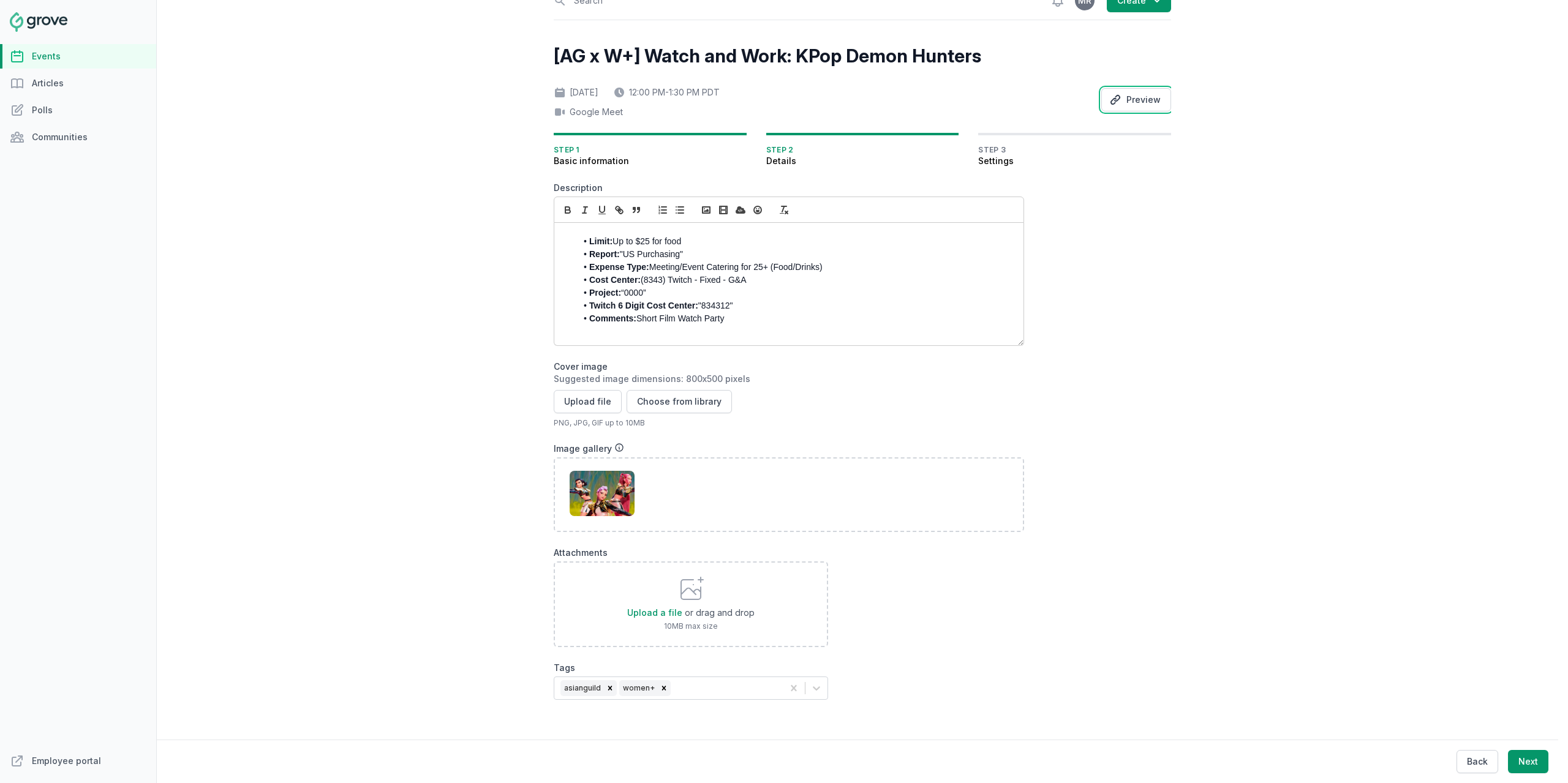
scroll to position [28, 0]
click at [1517, 761] on button "Next" at bounding box center [1529, 761] width 41 height 23
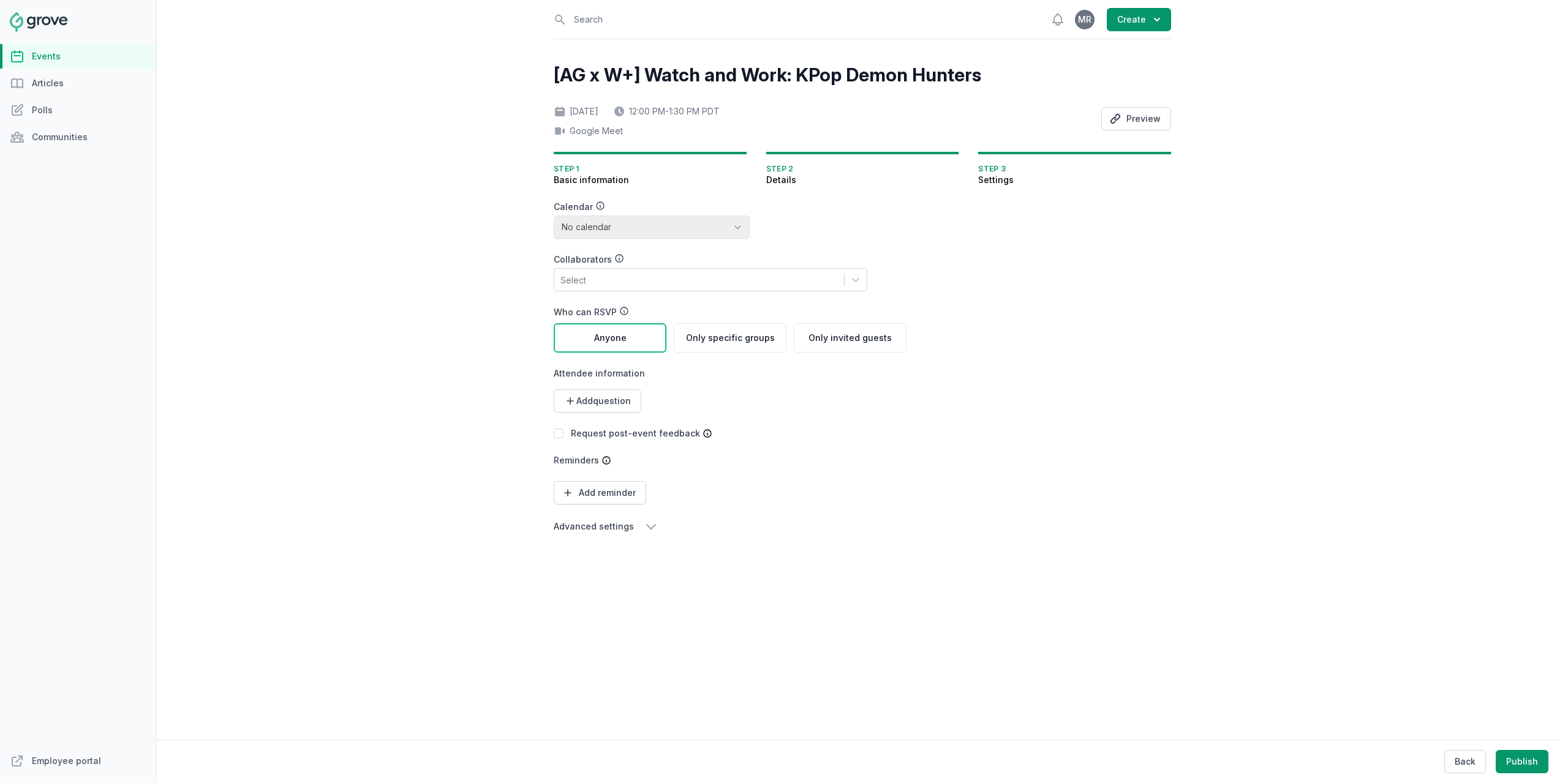
scroll to position [0, 0]
click at [852, 281] on icon at bounding box center [855, 280] width 8 height 4
type input "j"
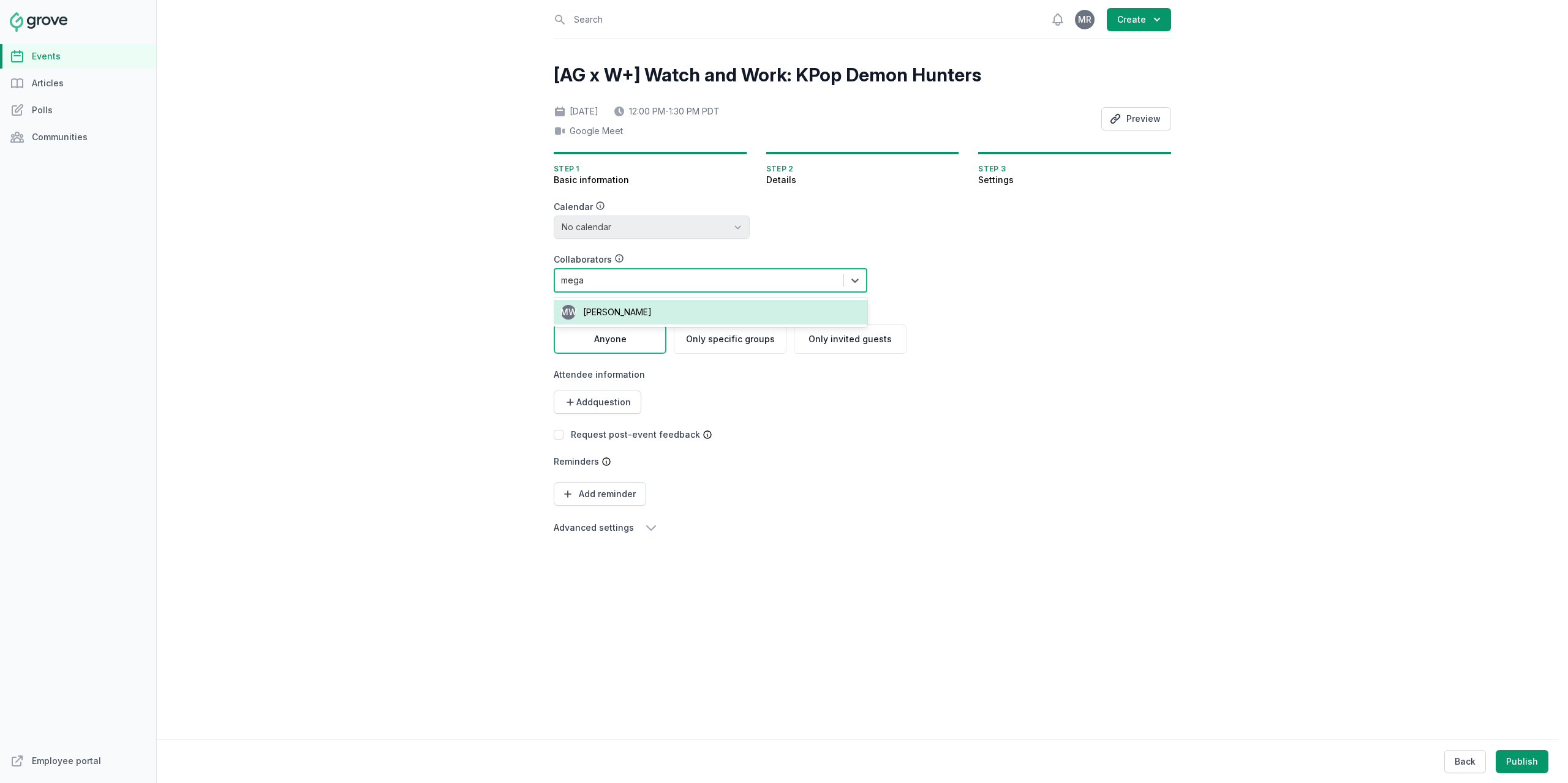
type input "meg"
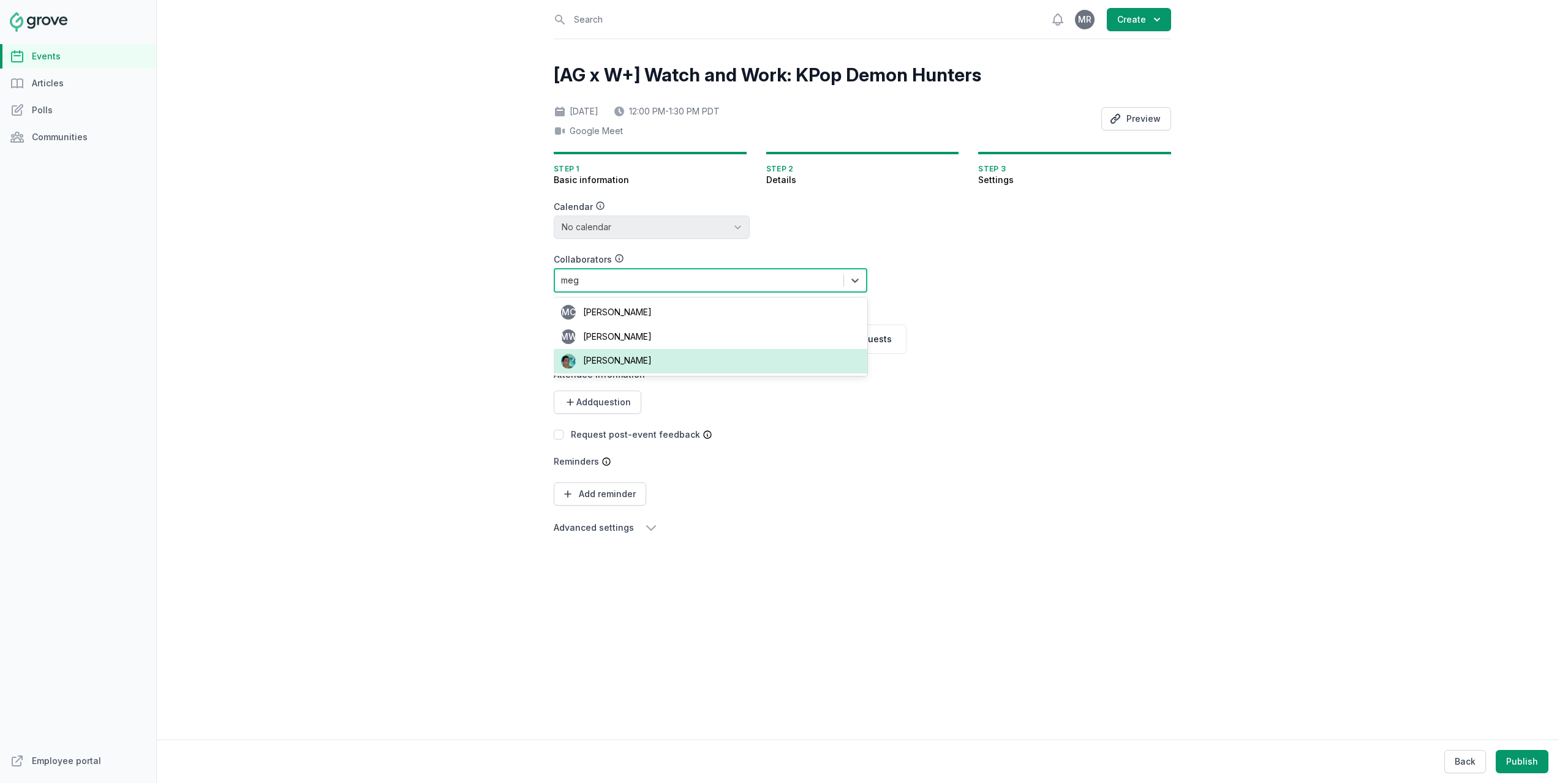
click at [652, 365] on div "Meg Jeffrey" at bounding box center [710, 361] width 314 height 25
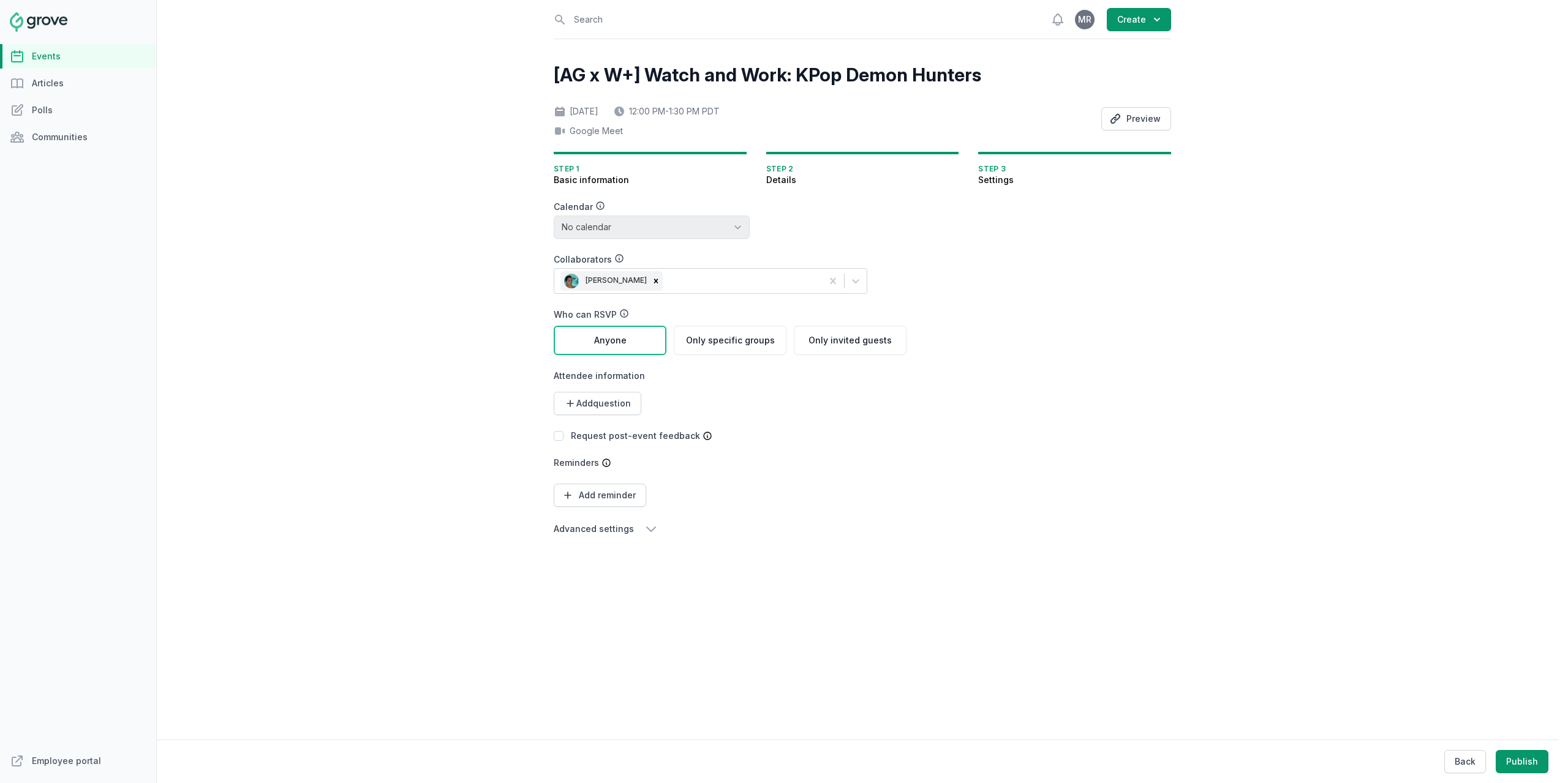
click at [1133, 336] on div "[AG x W+] Watch and Work: KPop Demon Hunters Fri, Aug 29, 2025 12:00 PM - 1:30 …" at bounding box center [862, 312] width 617 height 497
click at [621, 401] on span "Add question" at bounding box center [604, 404] width 54 height 12
click at [833, 416] on div "Calendar No calendar Virtual Events Calendar Collaborators Meg Jeffrey Who can …" at bounding box center [730, 368] width 353 height 336
click at [1042, 250] on div "[AG x W+] Watch and Work: KPop Demon Hunters Fri, Aug 29, 2025 12:00 PM - 1:30 …" at bounding box center [862, 312] width 617 height 497
click at [1458, 755] on button "Back" at bounding box center [1465, 761] width 42 height 23
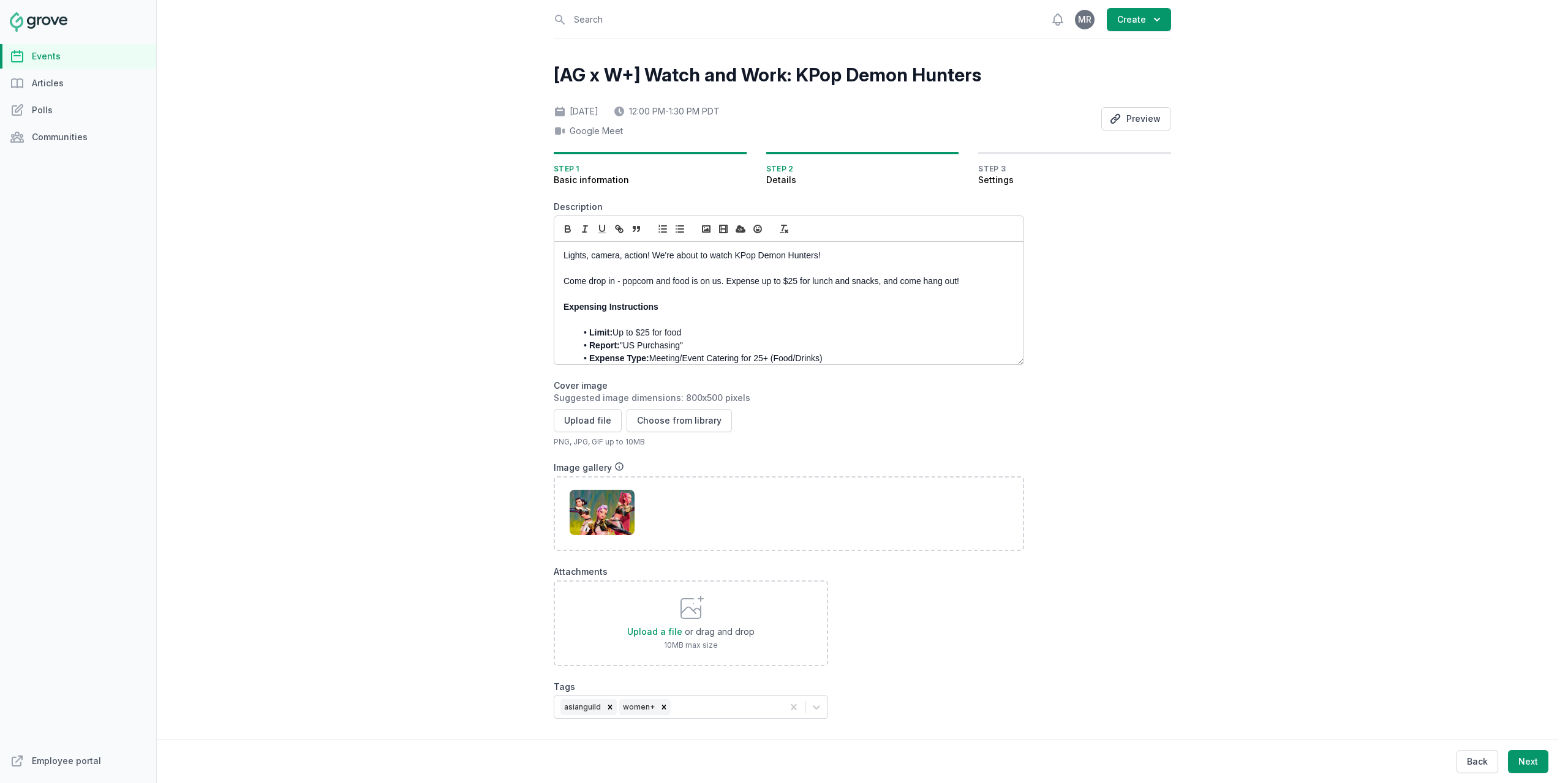
click at [636, 398] on div "Suggested image dimensions: 800x500 pixels" at bounding box center [788, 398] width 470 height 12
click at [593, 512] on icon at bounding box center [594, 513] width 3 height 3
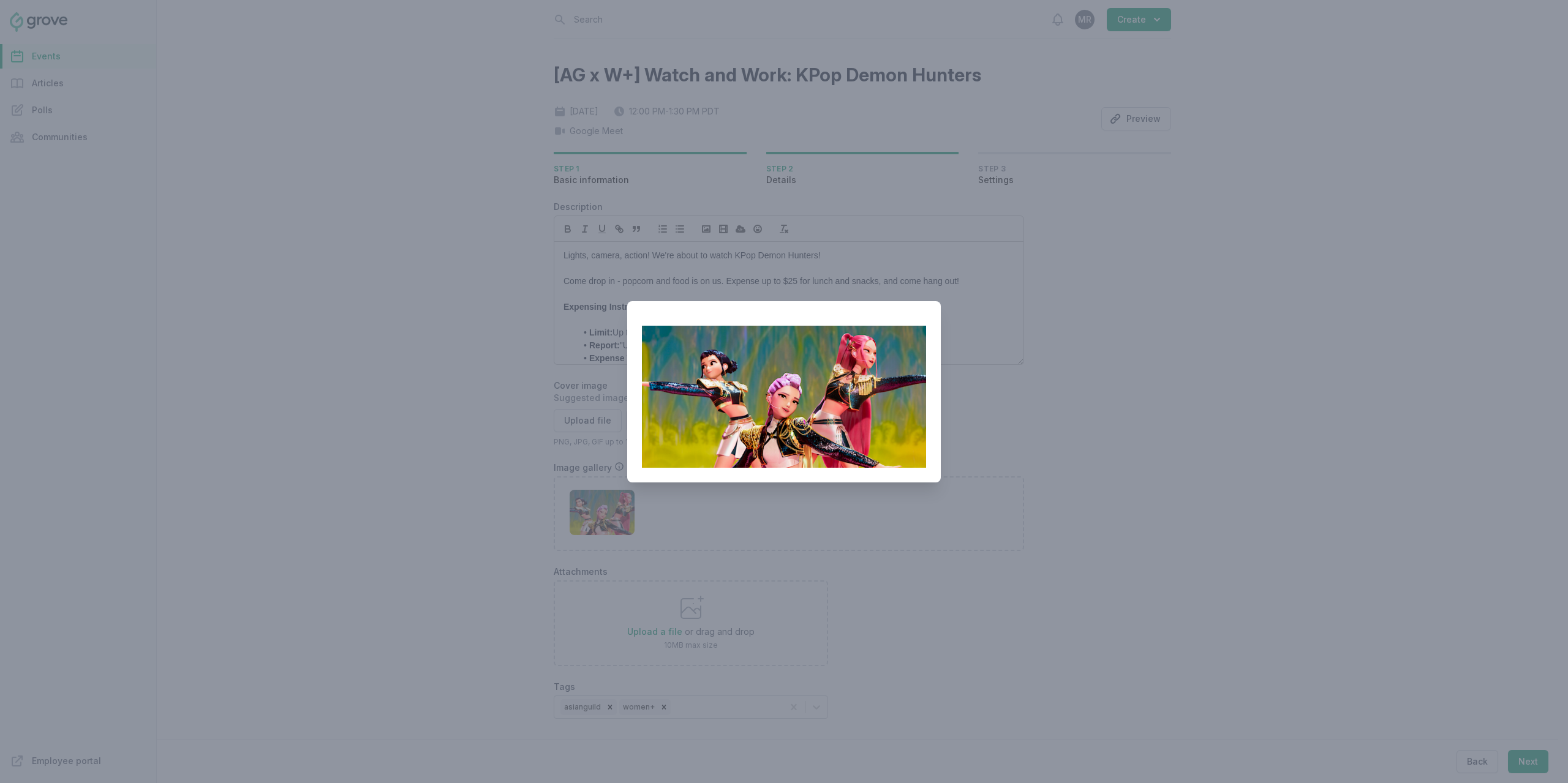
click at [1395, 460] on div at bounding box center [784, 391] width 1568 height 783
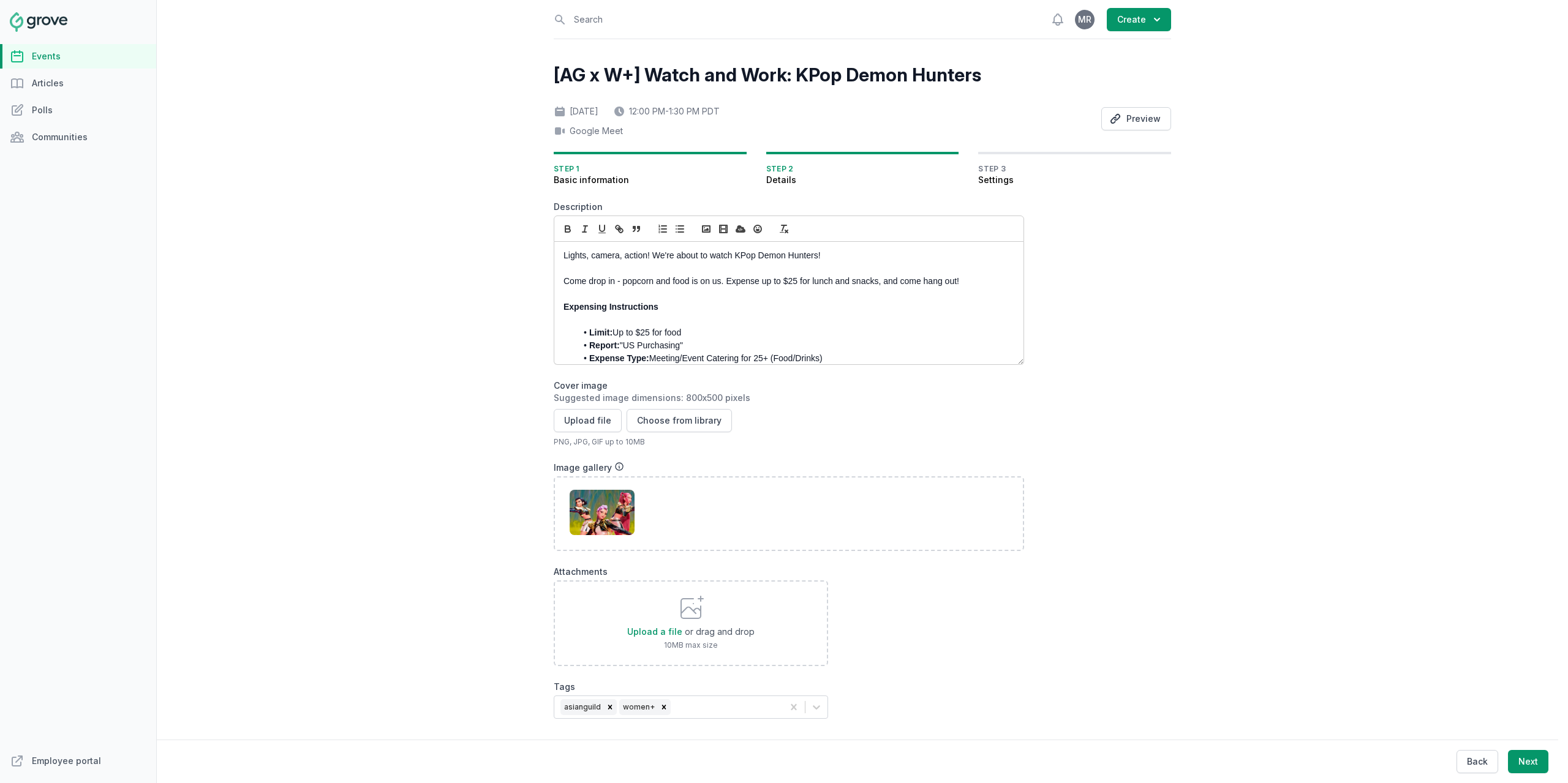
click at [798, 156] on div "Step 2 Details" at bounding box center [862, 169] width 193 height 34
click at [1037, 155] on div "Step 3 Settings" at bounding box center [1074, 169] width 193 height 34
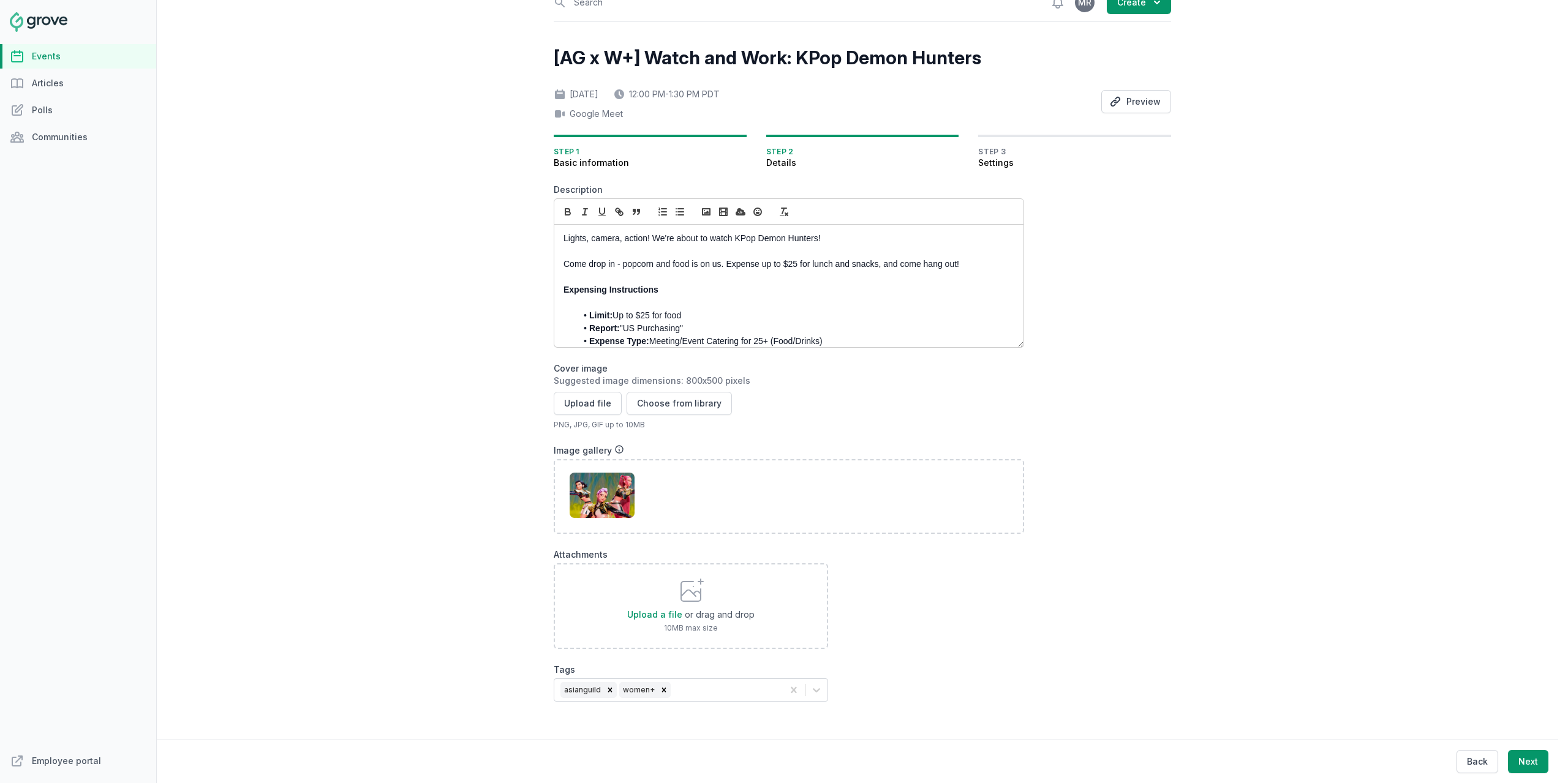
scroll to position [28, 0]
click at [1539, 759] on button "Next" at bounding box center [1529, 761] width 41 height 23
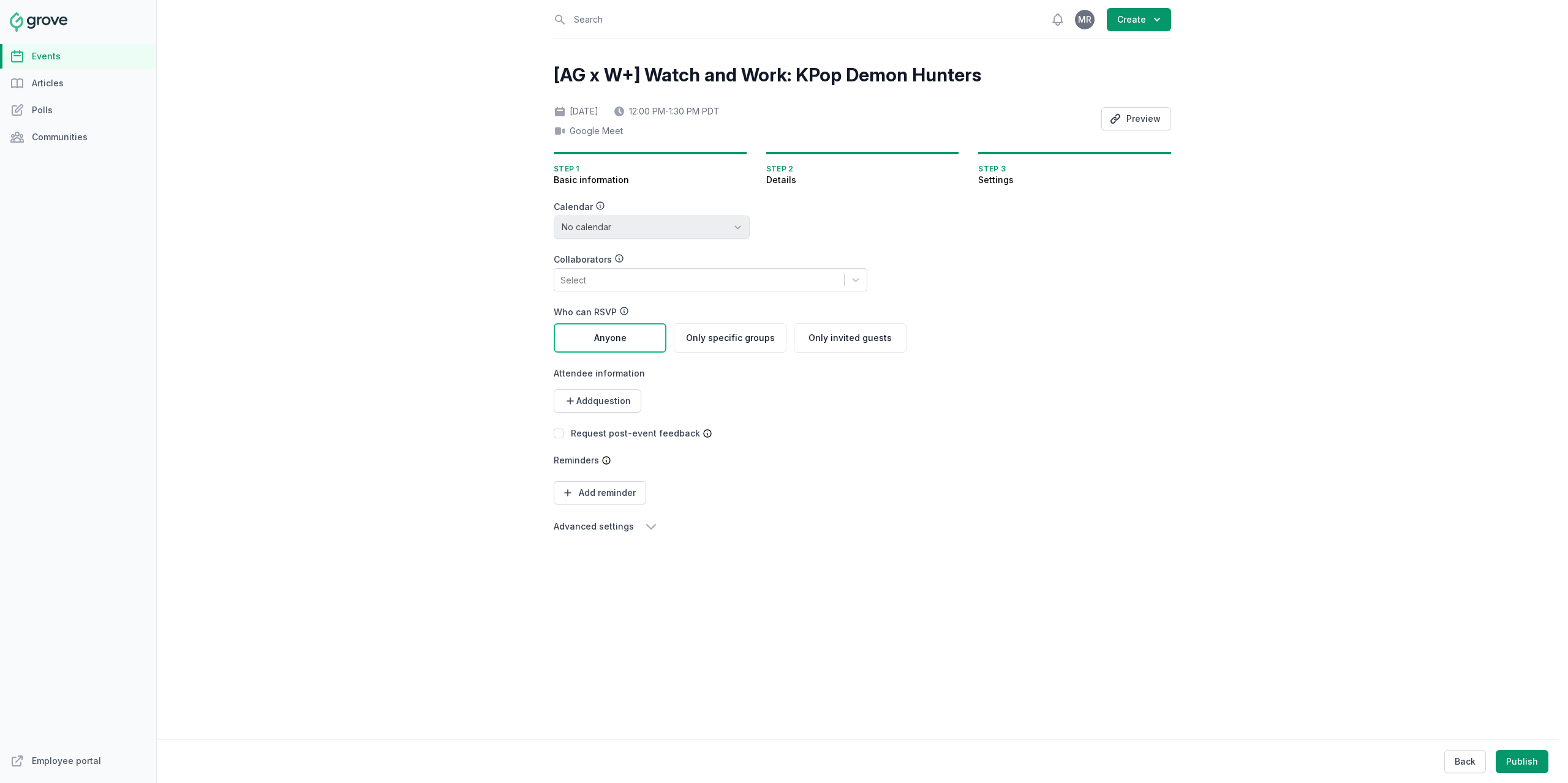
scroll to position [0, 0]
click at [672, 227] on p "Enable the calendar authorization in your profile to publish events to addition…" at bounding box center [651, 229] width 137 height 30
click at [1219, 275] on div "Open sidebar Search View notifications Open user menu MR Create [AG x W+] Watch…" at bounding box center [862, 391] width 1412 height 783
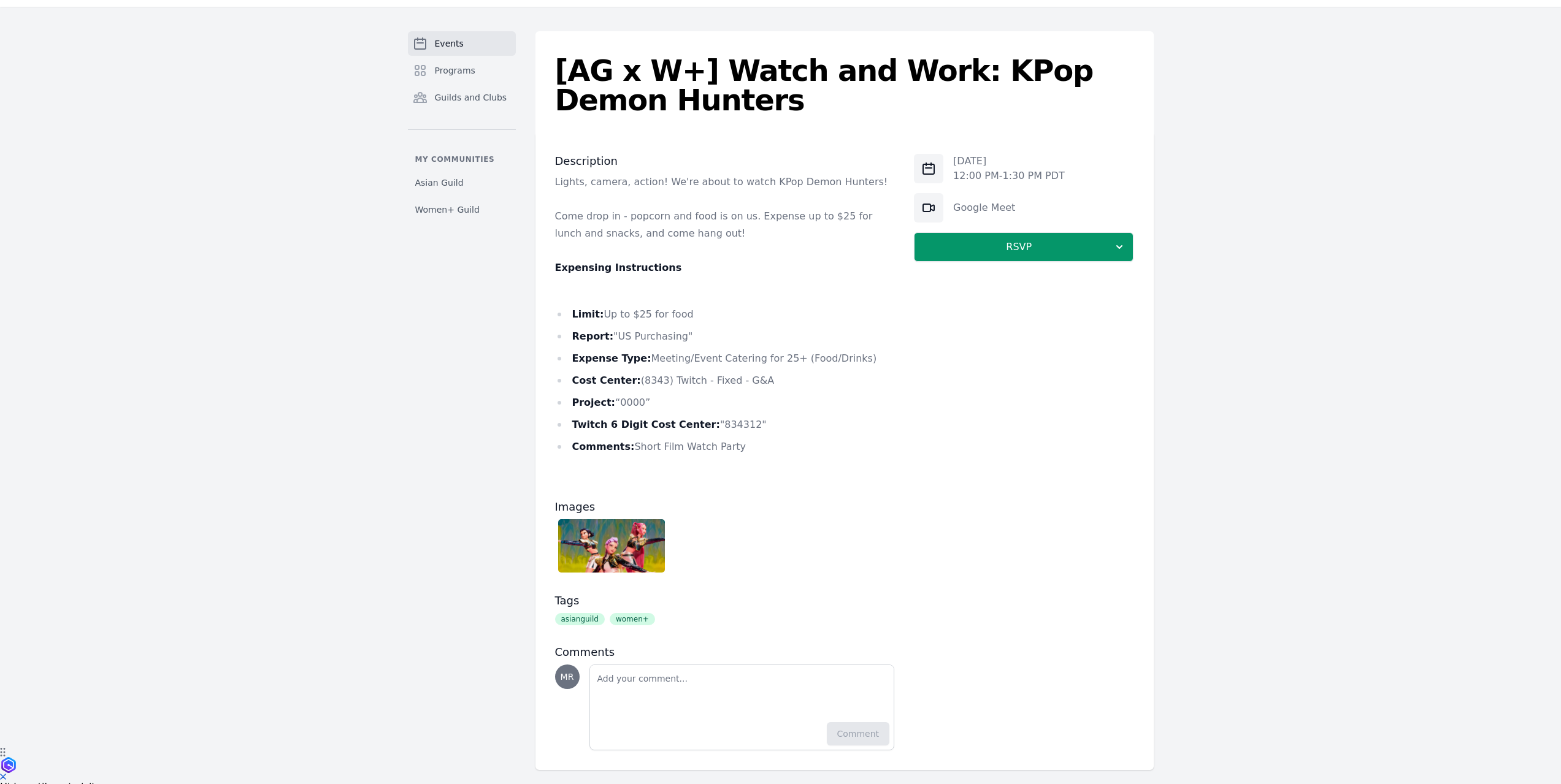
scroll to position [47, 0]
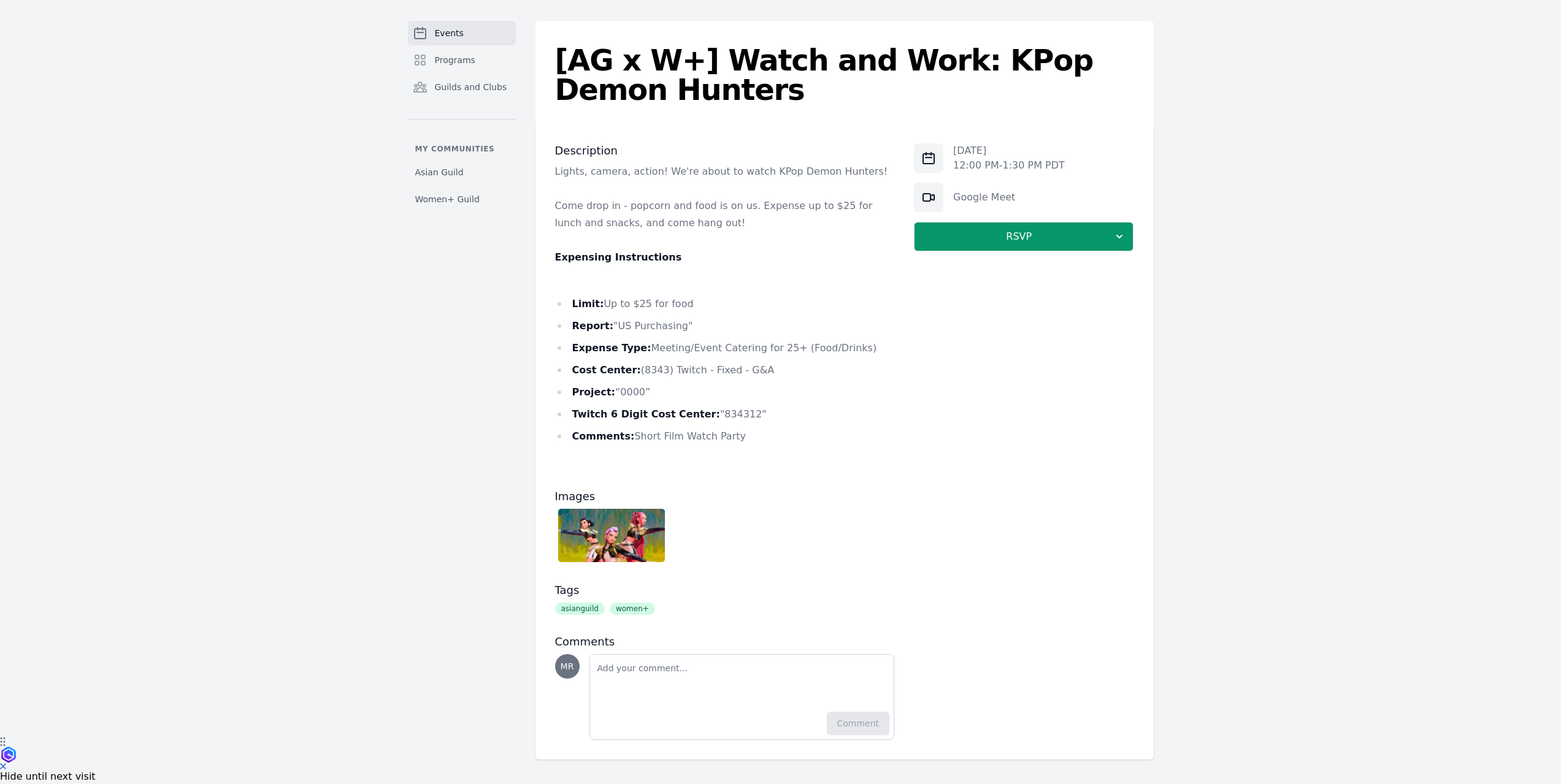
click at [640, 529] on img at bounding box center [612, 535] width 107 height 54
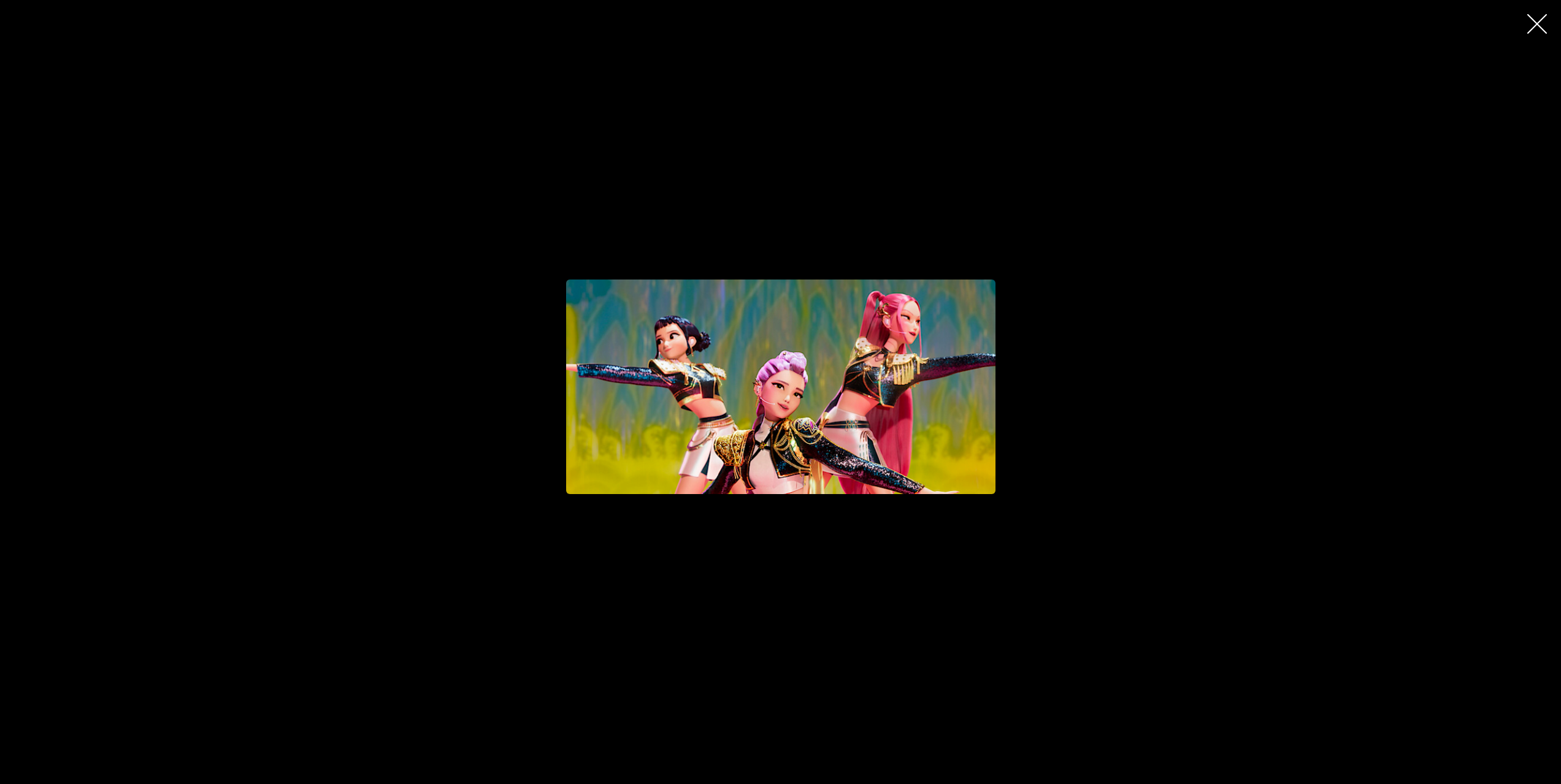
click at [1137, 444] on div "button" at bounding box center [780, 387] width 824 height 552
click at [1059, 406] on div "button" at bounding box center [780, 387] width 824 height 552
click at [1530, 12] on button "button" at bounding box center [1537, 24] width 30 height 30
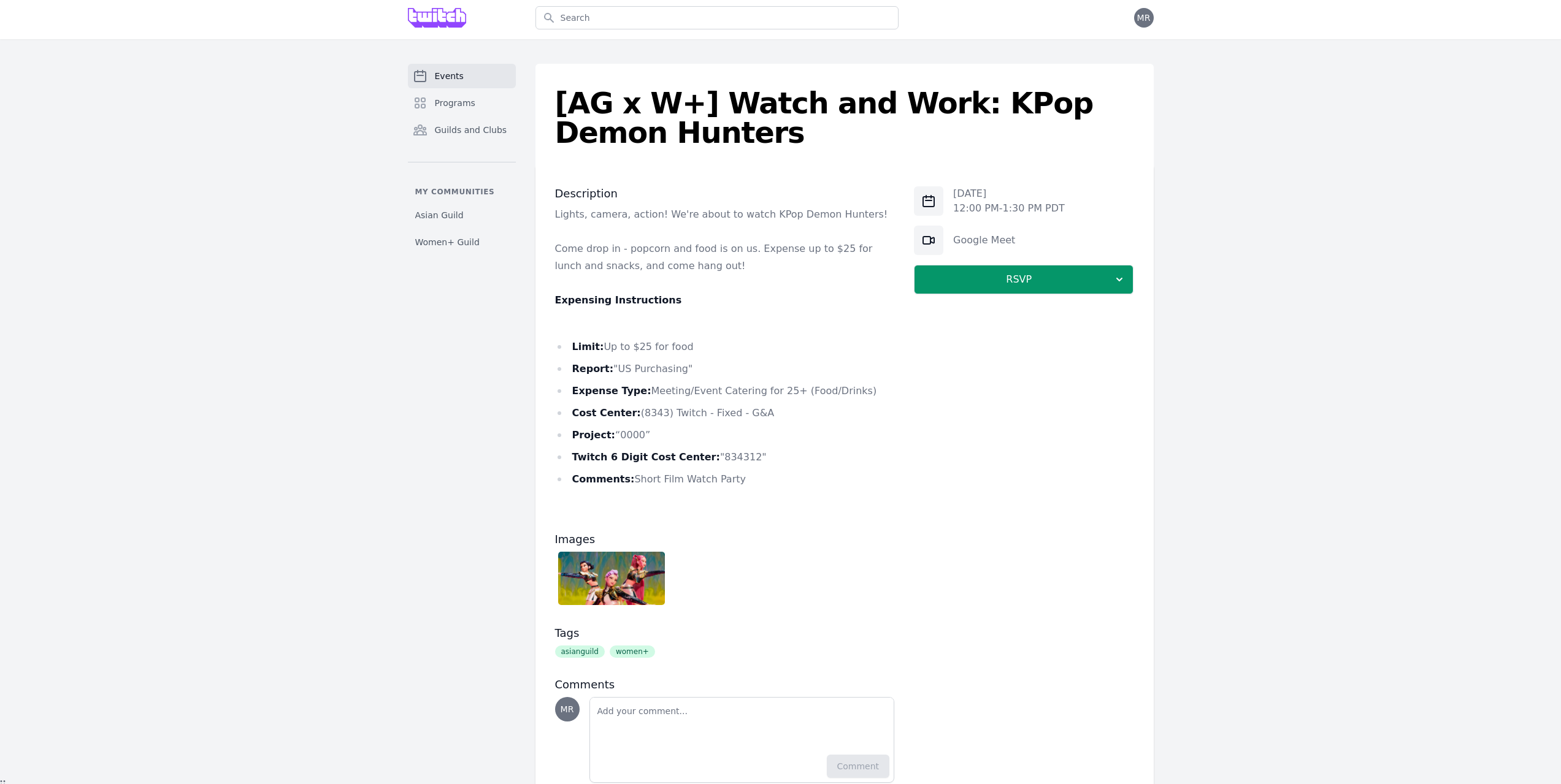
scroll to position [0, 0]
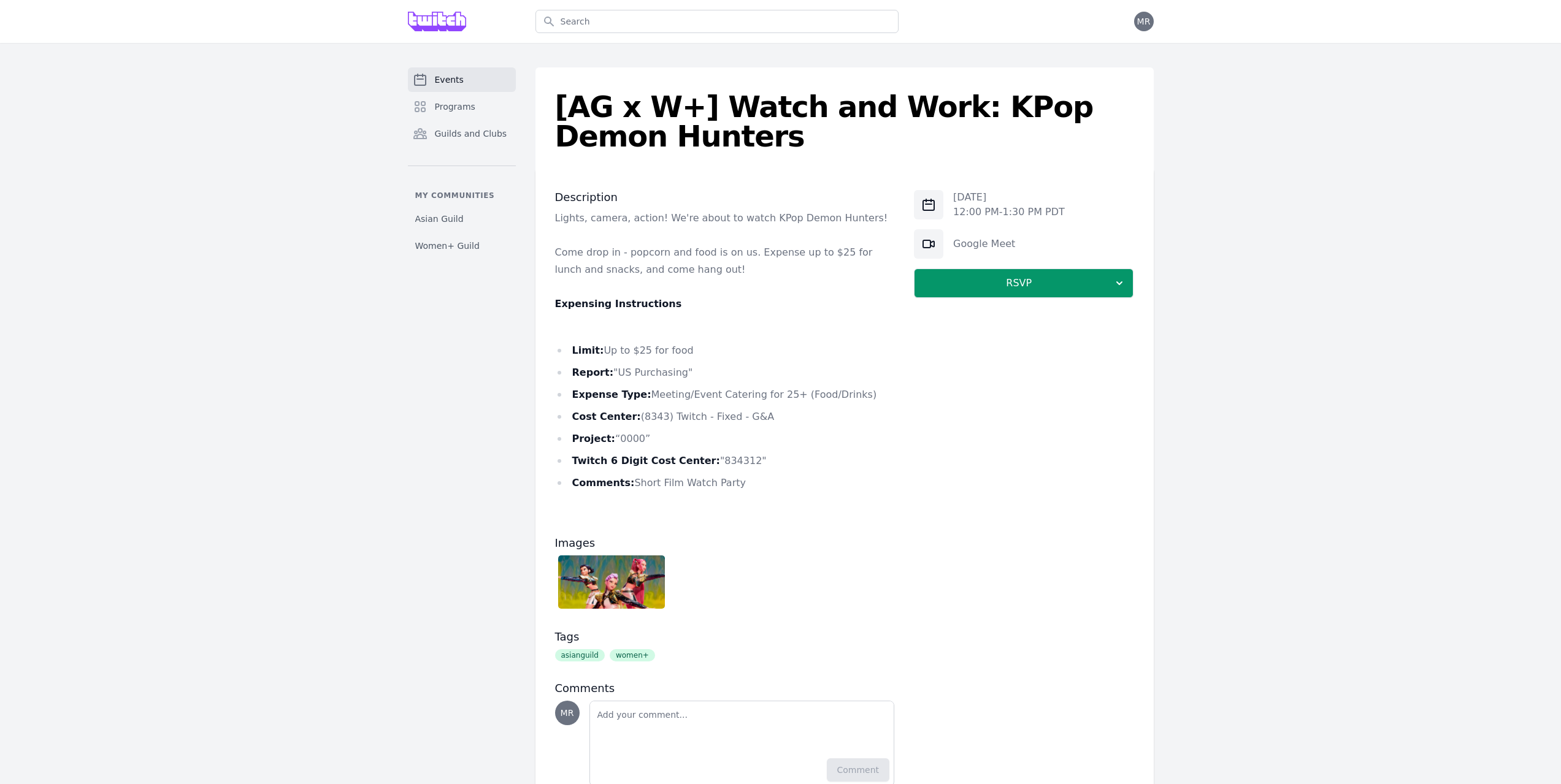
click at [1131, 18] on div "Open user menu MR" at bounding box center [1036, 21] width 236 height 43
click at [1148, 26] on span "MR" at bounding box center [1145, 21] width 14 height 9
click at [1115, 65] on link "Profile" at bounding box center [1095, 72] width 118 height 22
select select "32"
select select "Marketing & Communications"
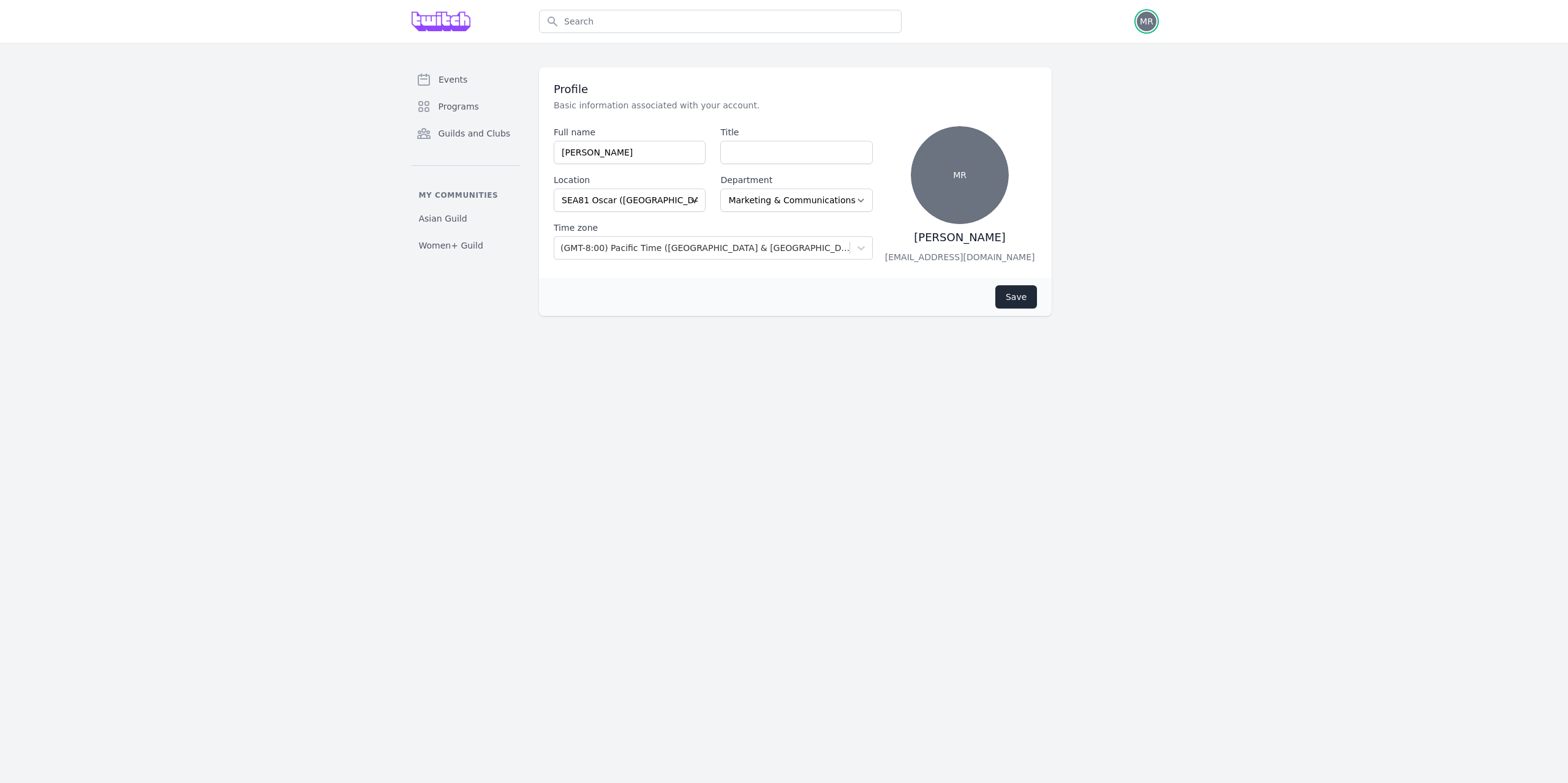
click at [1145, 26] on span "MR" at bounding box center [1147, 21] width 14 height 9
drag, startPoint x: 1307, startPoint y: 134, endPoint x: 1250, endPoint y: 125, distance: 57.7
click at [1315, 137] on div "Events Programs Guilds and Clubs My communities Asian Guild Women+ Guild Profil…" at bounding box center [784, 191] width 1568 height 298
click at [421, 80] on icon "Sidebar" at bounding box center [423, 79] width 14 height 14
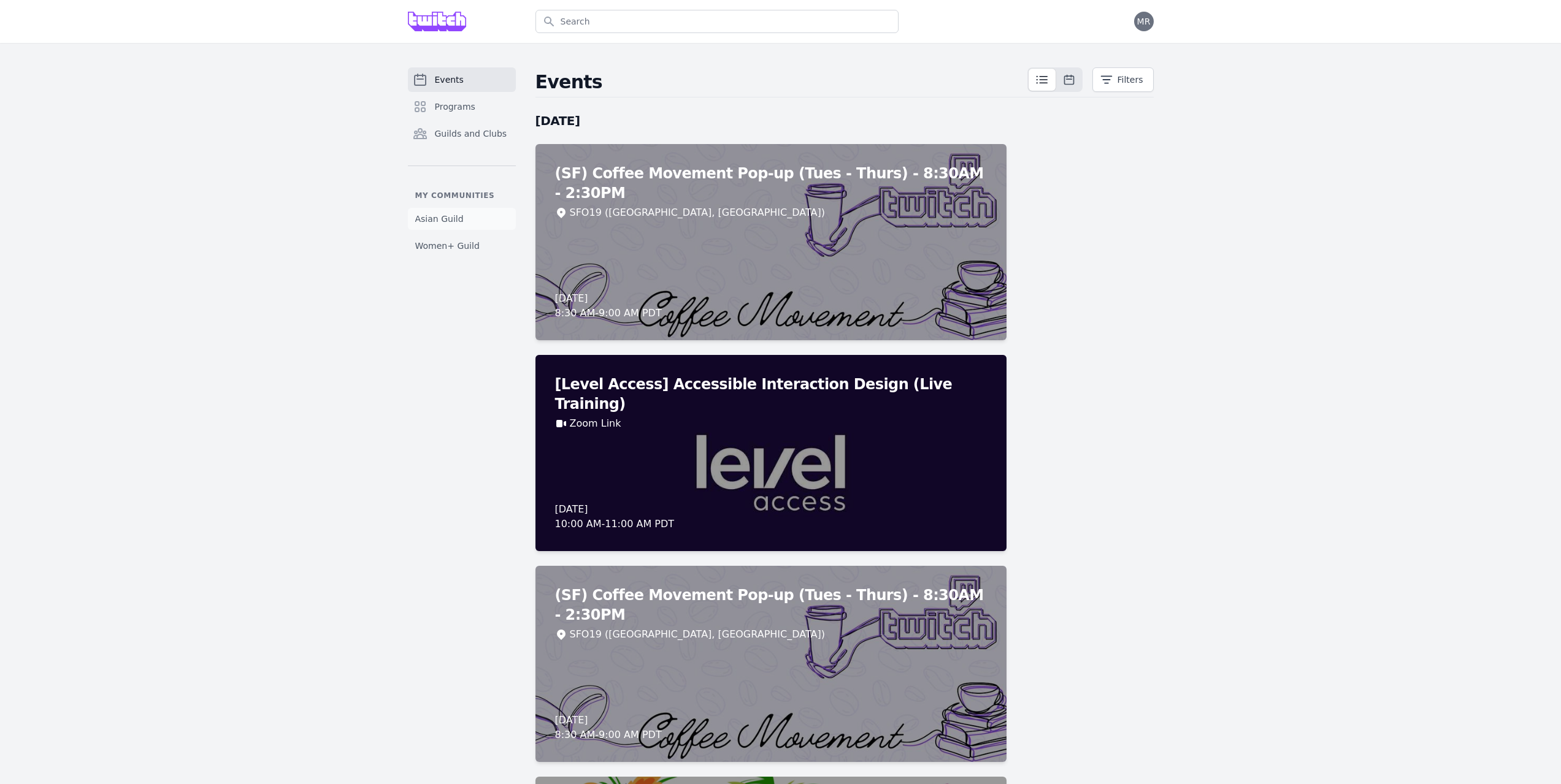
click at [473, 218] on link "Asian Guild" at bounding box center [462, 219] width 108 height 22
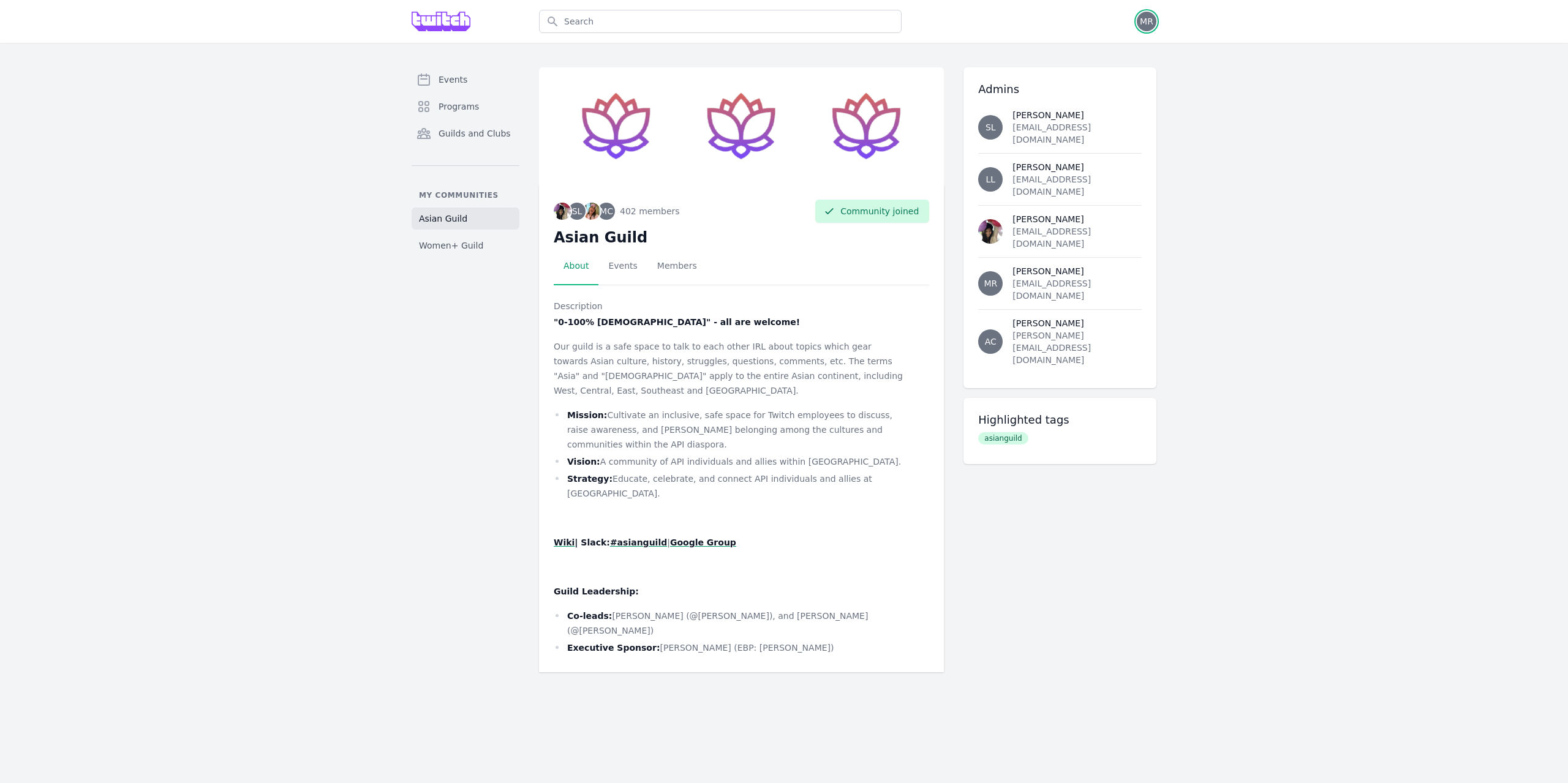
click at [1154, 22] on span "MR" at bounding box center [1146, 21] width 20 height 20
click at [1105, 48] on link "Admin" at bounding box center [1098, 49] width 117 height 22
